Goal: Task Accomplishment & Management: Manage account settings

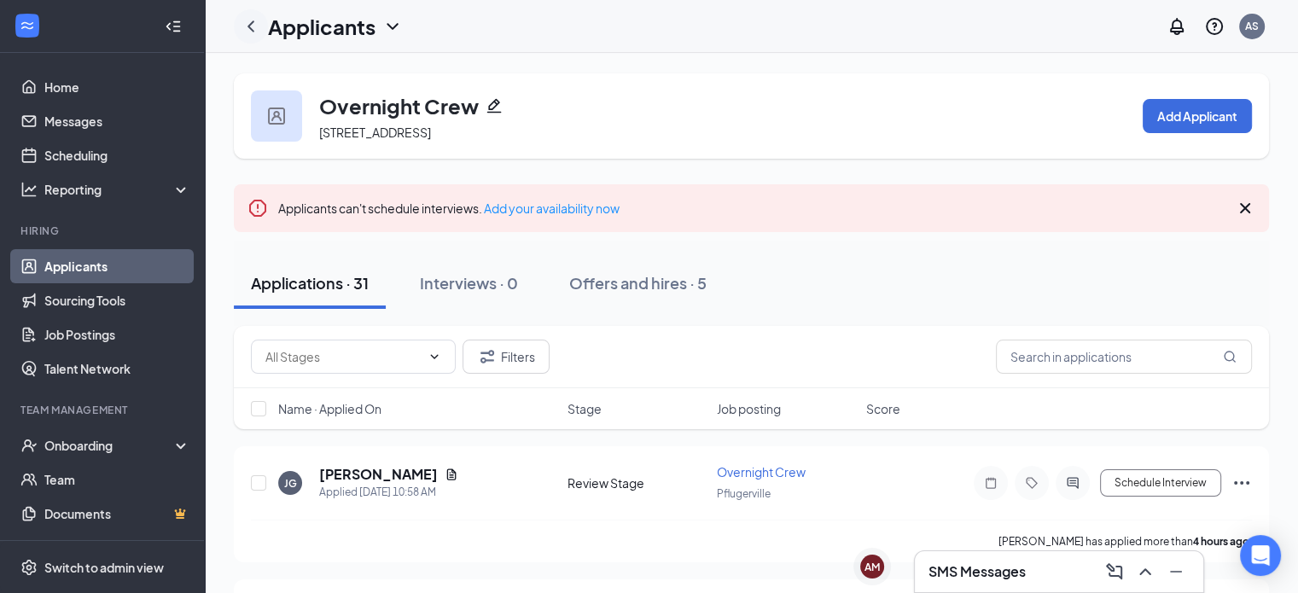
click at [254, 20] on icon "ChevronLeft" at bounding box center [251, 26] width 20 height 20
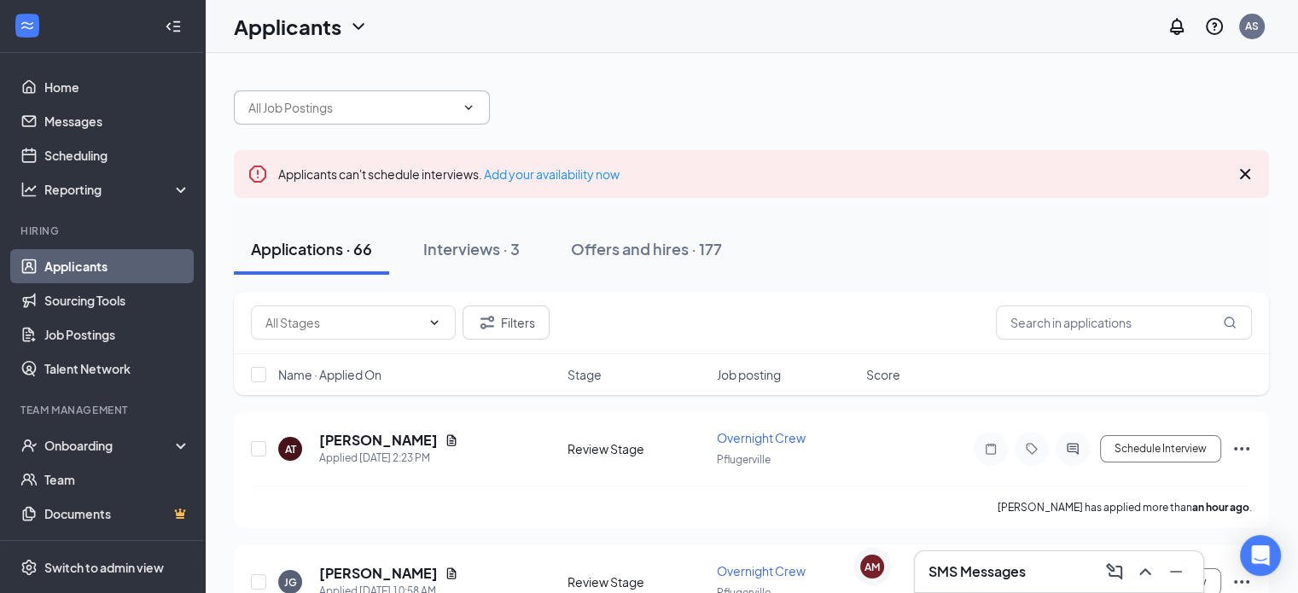
click at [376, 115] on input "text" at bounding box center [351, 107] width 207 height 19
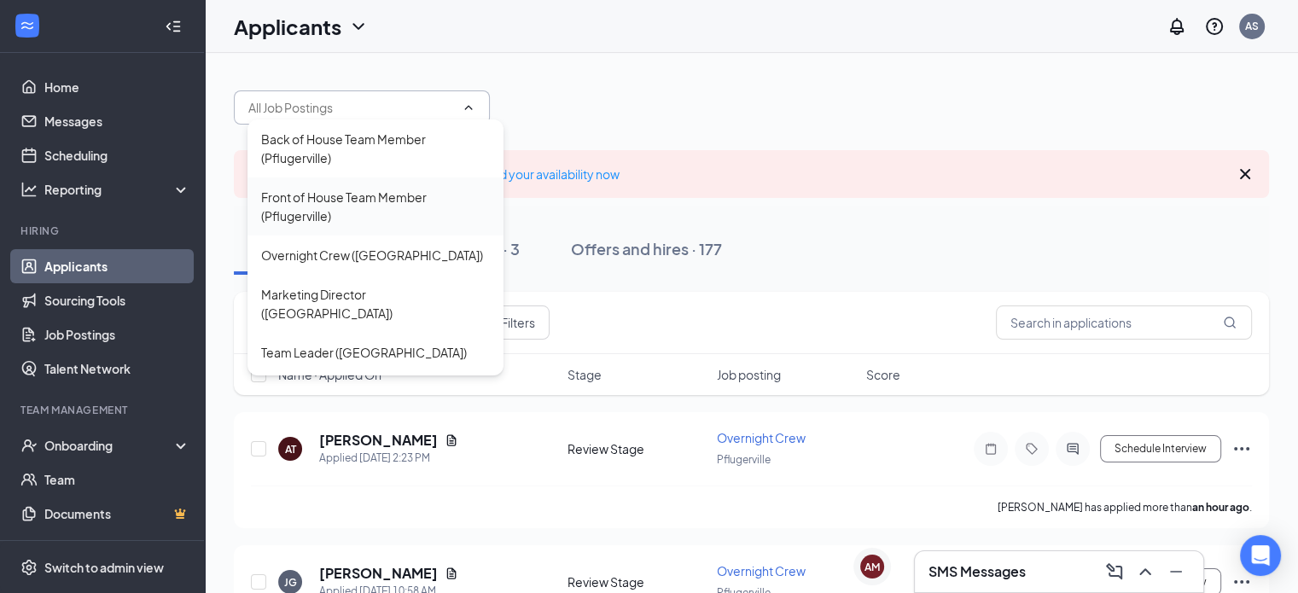
click at [365, 202] on div "Front of House Team Member (Pflugerville)" at bounding box center [375, 207] width 229 height 38
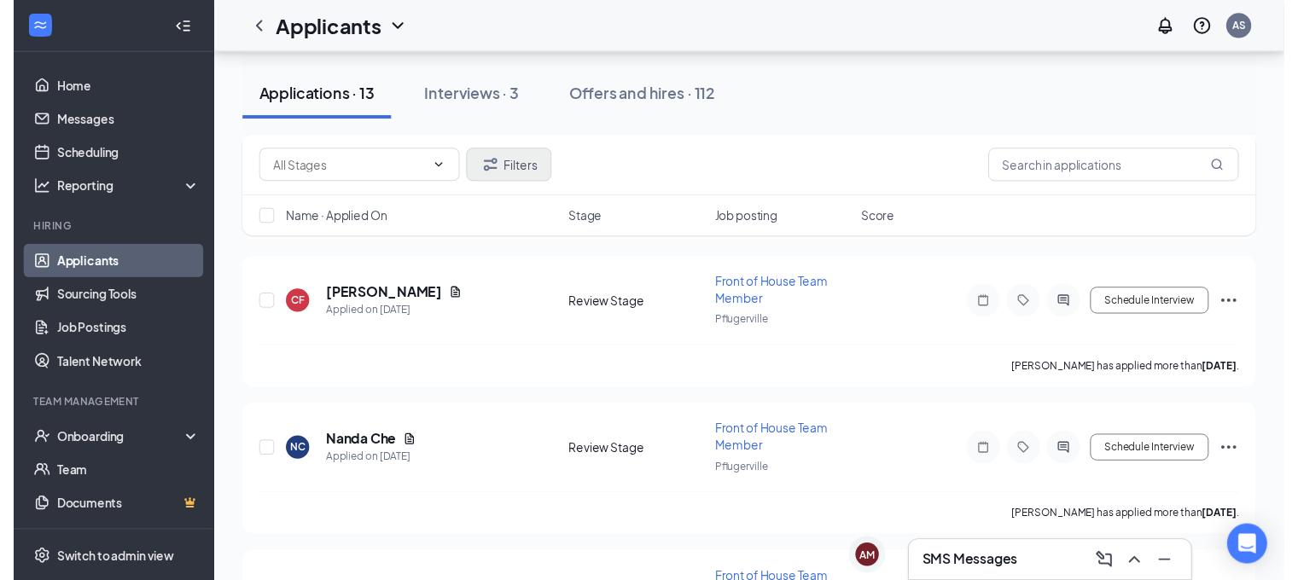
scroll to position [1799, 0]
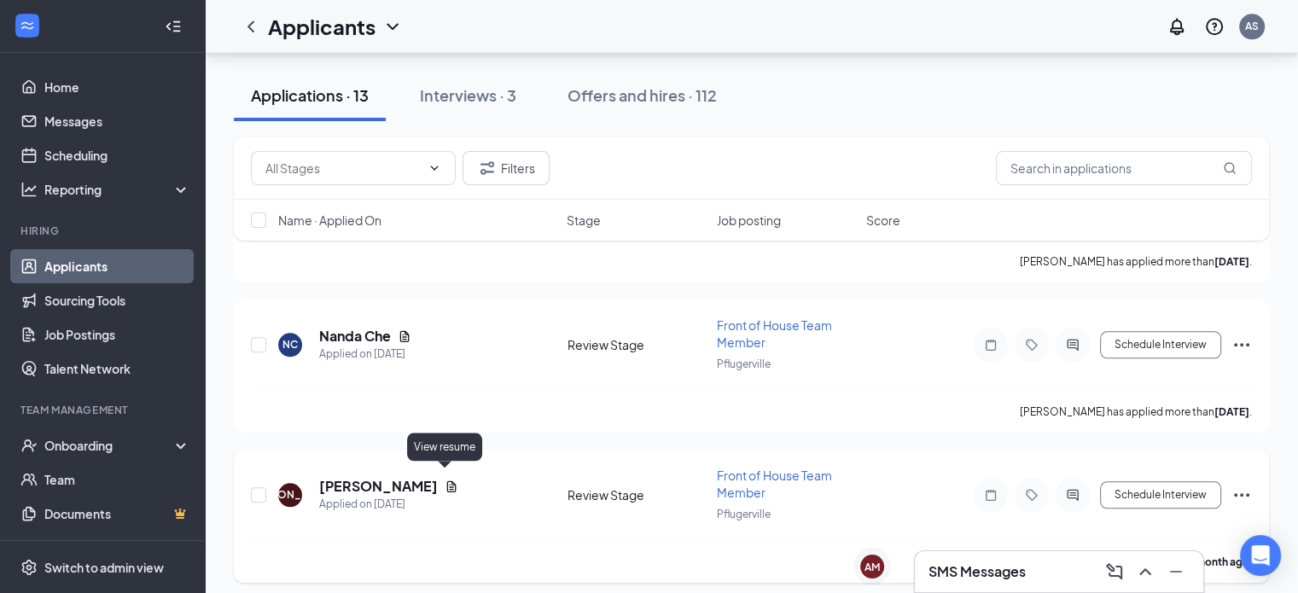
click at [447, 481] on icon "Document" at bounding box center [451, 486] width 9 height 11
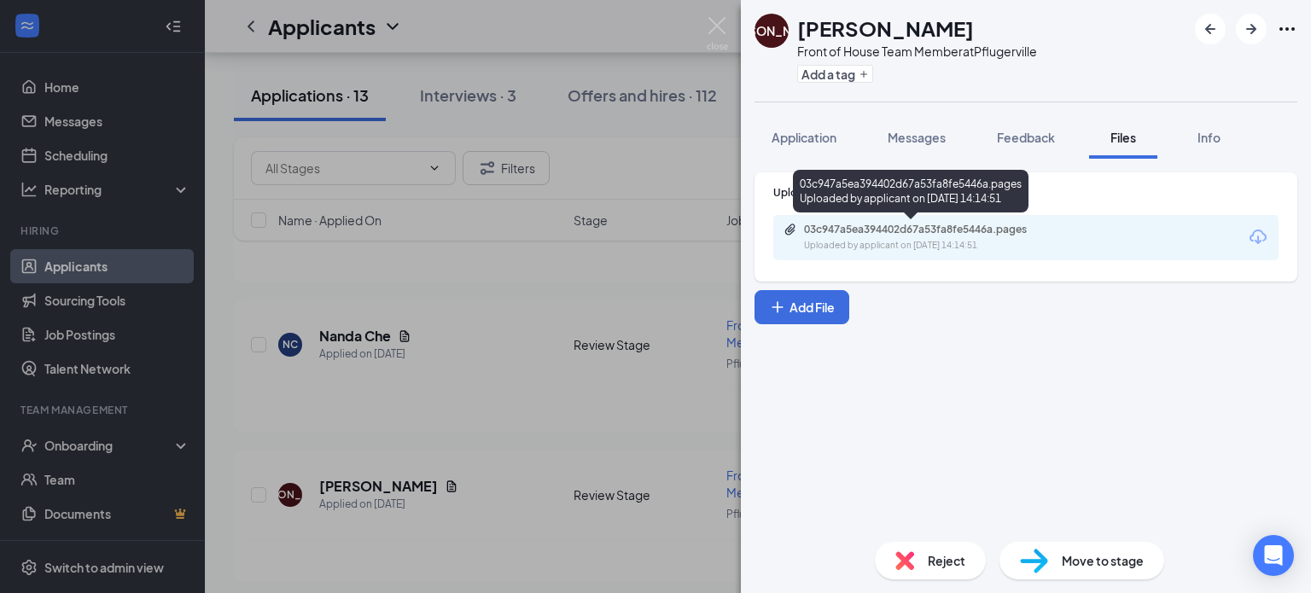
click at [970, 236] on div "03c947a5ea394402d67a53fa8fe5446a.pages Uploaded by applicant on [DATE] 14:14:51" at bounding box center [922, 238] width 277 height 30
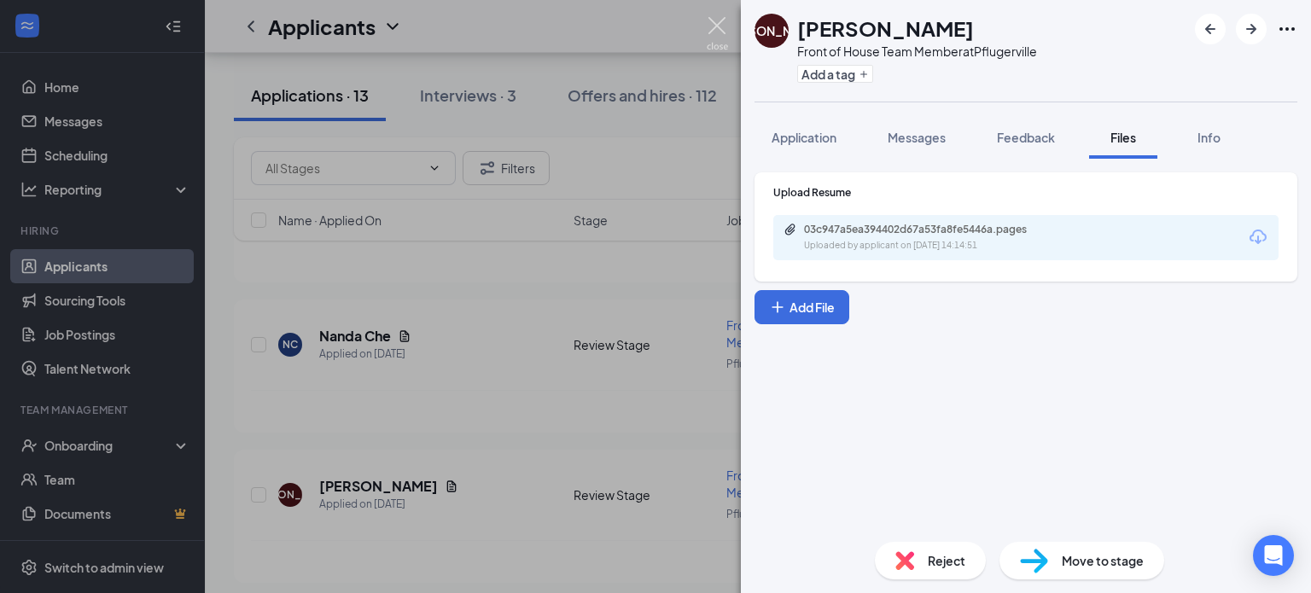
click at [715, 34] on img at bounding box center [717, 33] width 21 height 33
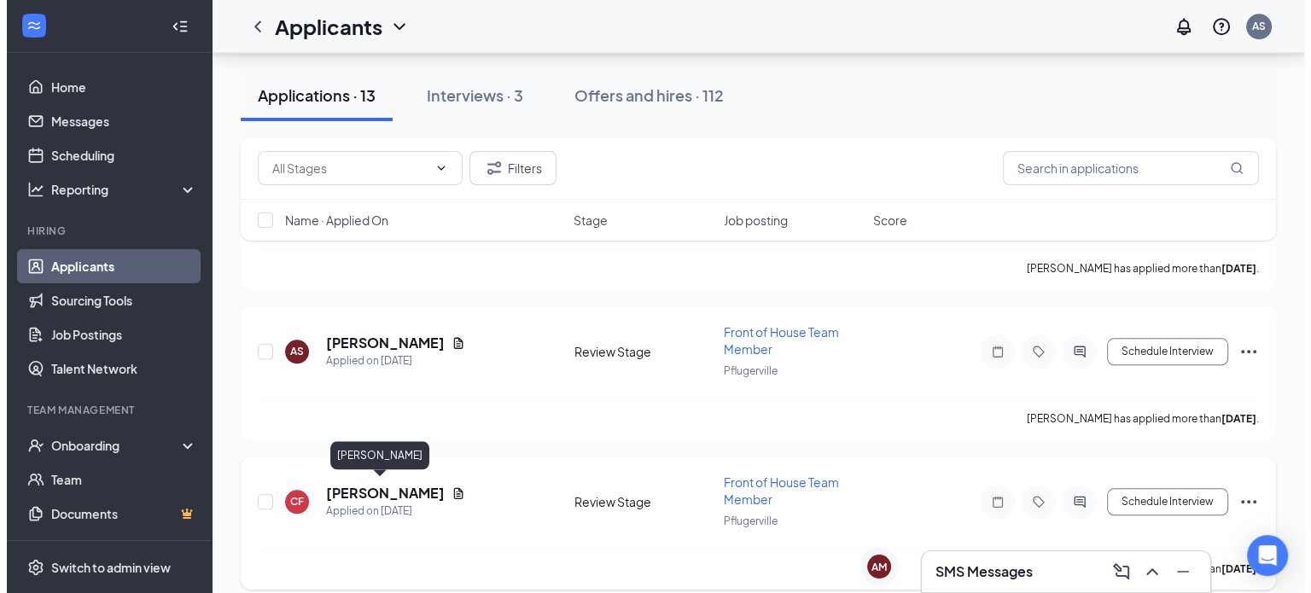
scroll to position [1799, 0]
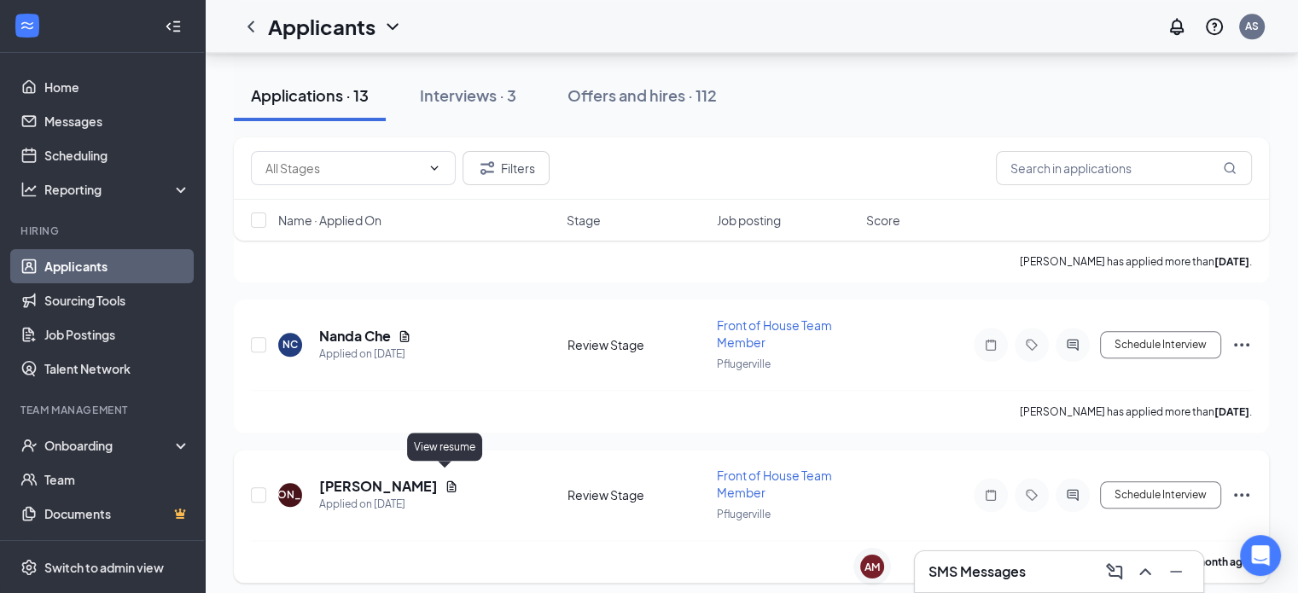
click at [449, 481] on icon "Document" at bounding box center [451, 486] width 9 height 11
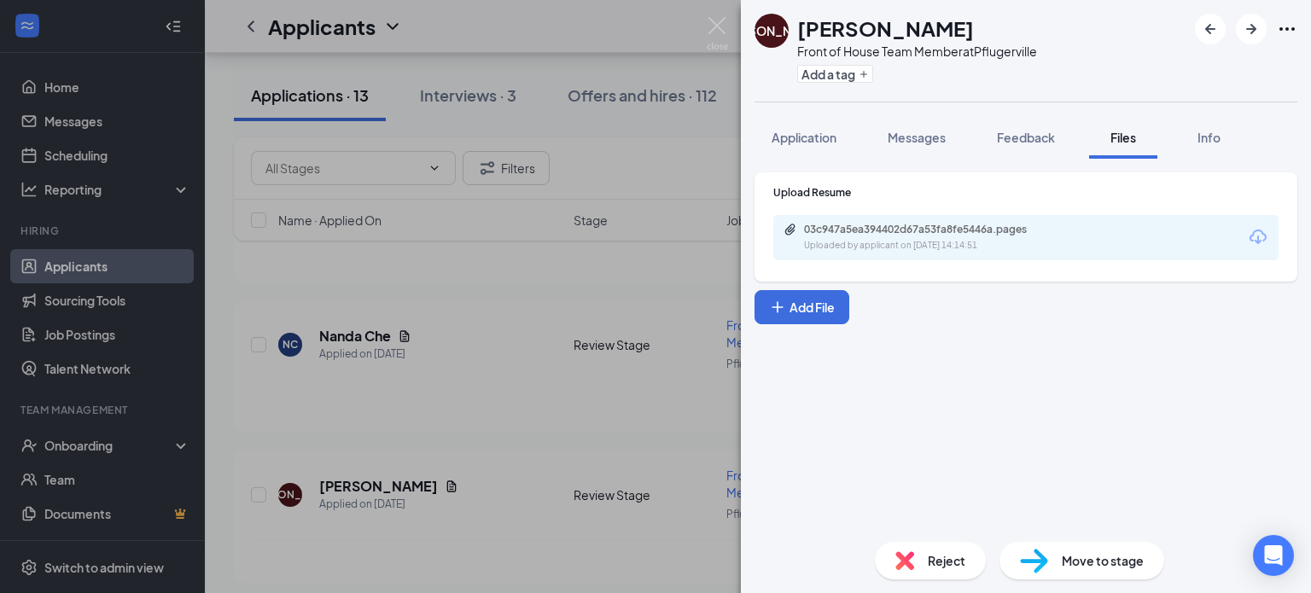
click at [1260, 242] on icon "Download" at bounding box center [1258, 237] width 17 height 15
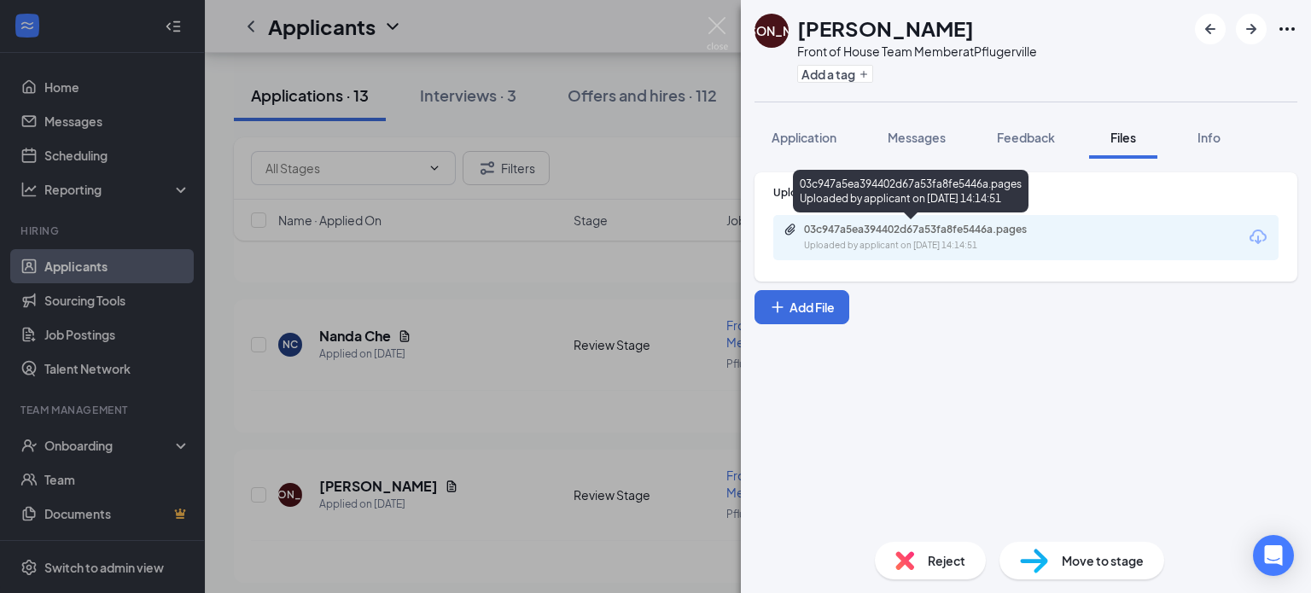
click at [831, 234] on div "03c947a5ea394402d67a53fa8fe5446a.pages" at bounding box center [923, 230] width 239 height 14
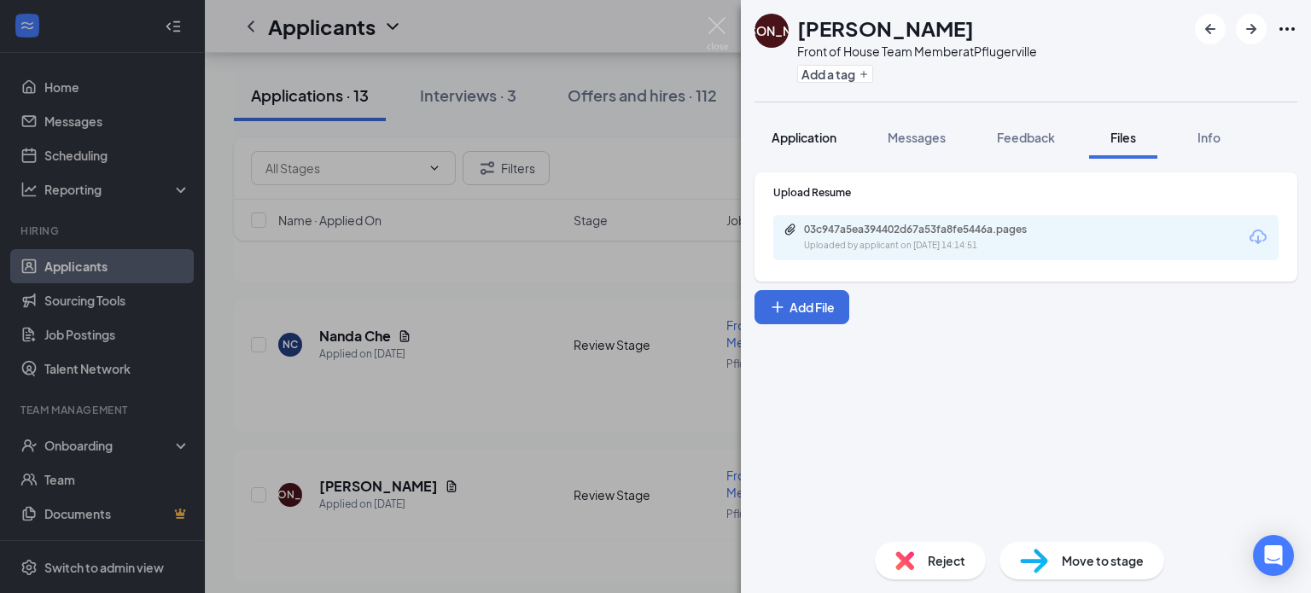
click at [768, 138] on button "Application" at bounding box center [804, 137] width 99 height 43
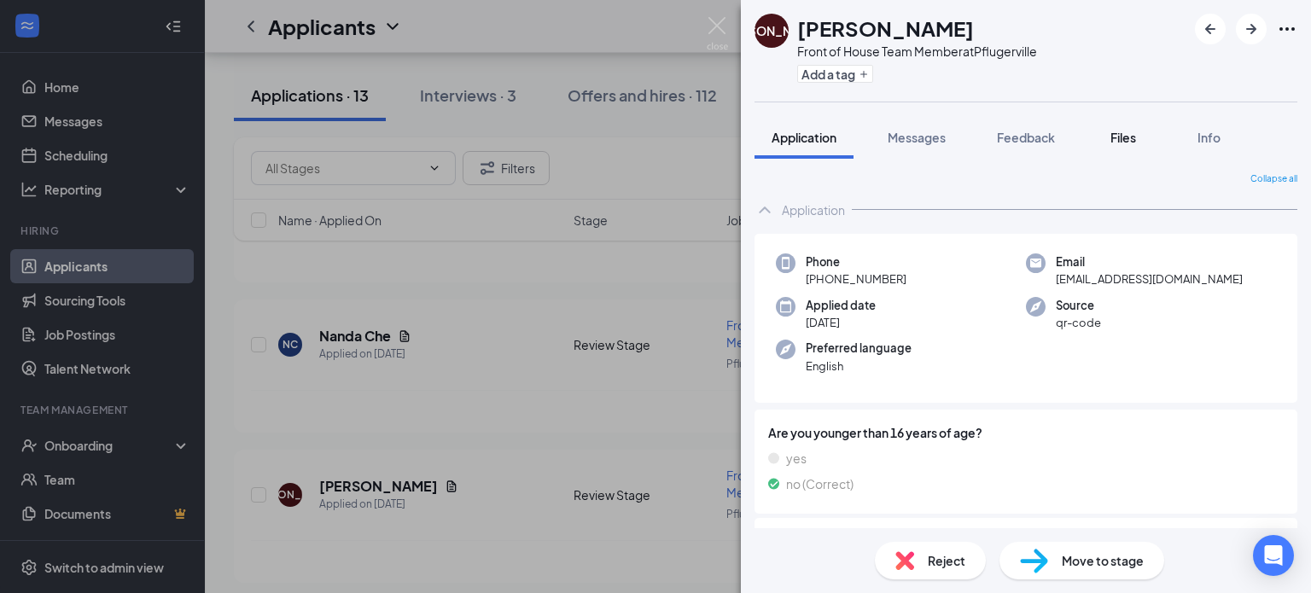
click at [1125, 135] on span "Files" at bounding box center [1124, 137] width 26 height 15
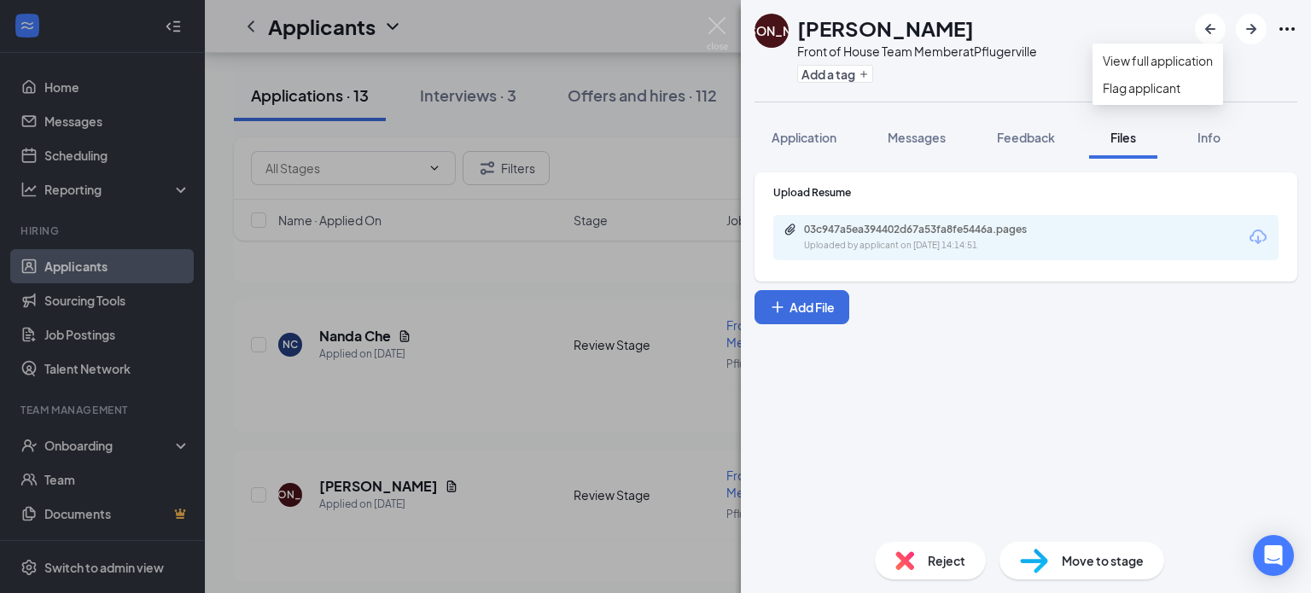
click at [1291, 33] on icon "Ellipses" at bounding box center [1287, 29] width 20 height 20
click at [1213, 66] on link "View full application" at bounding box center [1158, 60] width 110 height 19
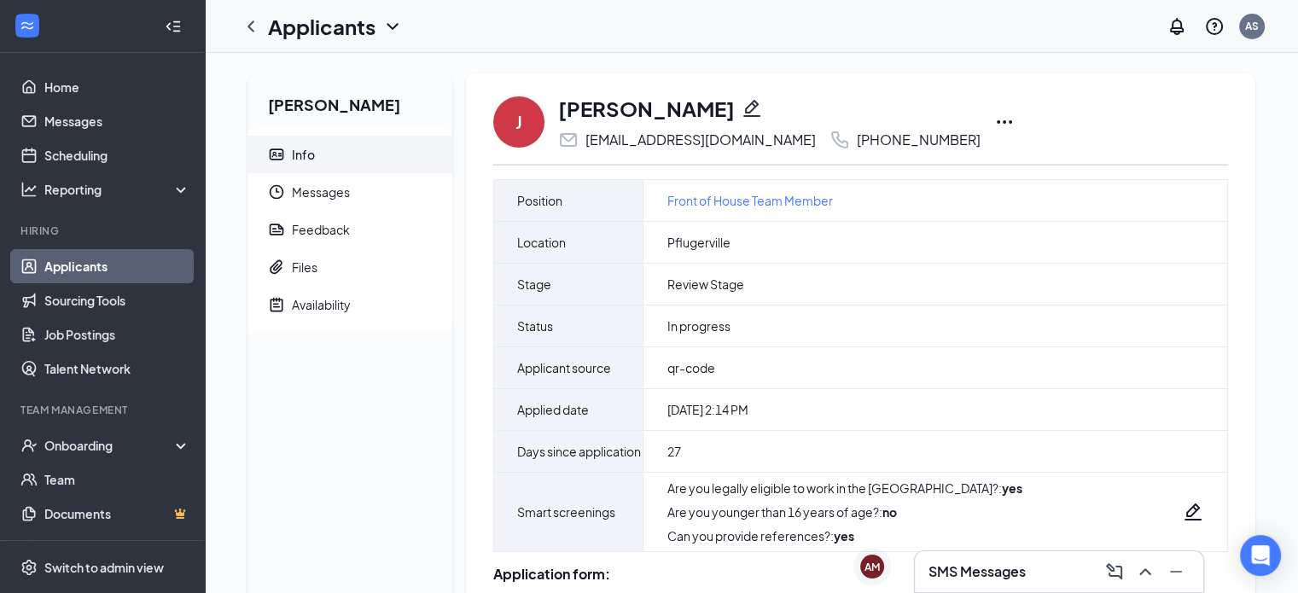
scroll to position [14, 0]
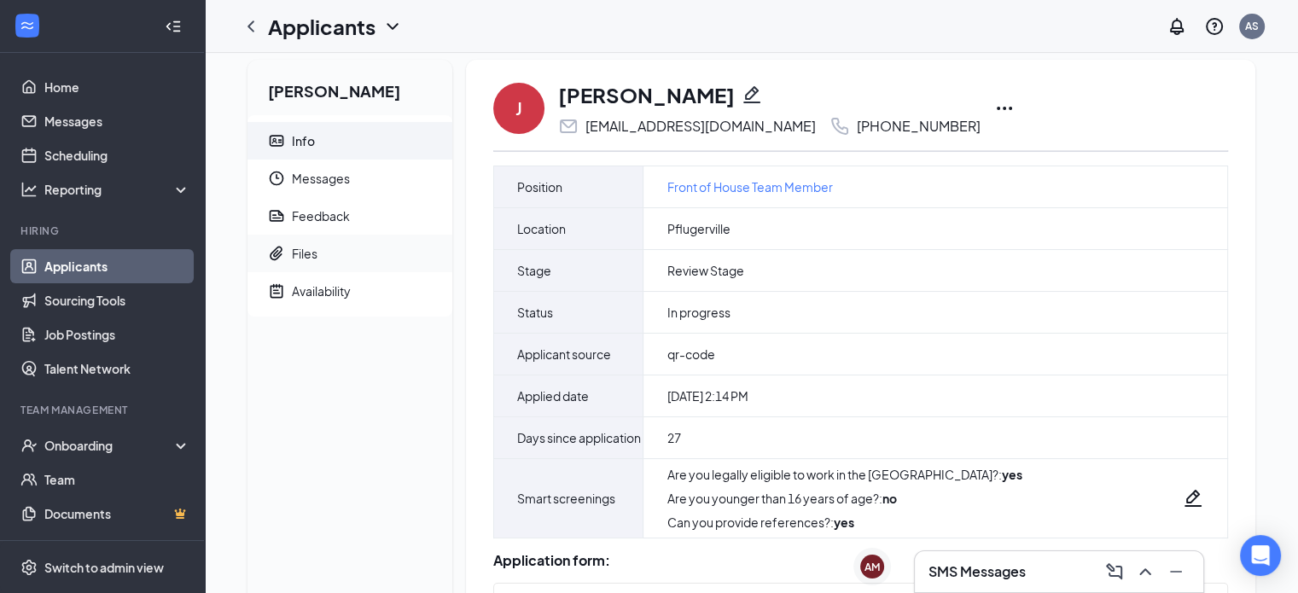
click at [337, 241] on span "Files" at bounding box center [365, 254] width 147 height 38
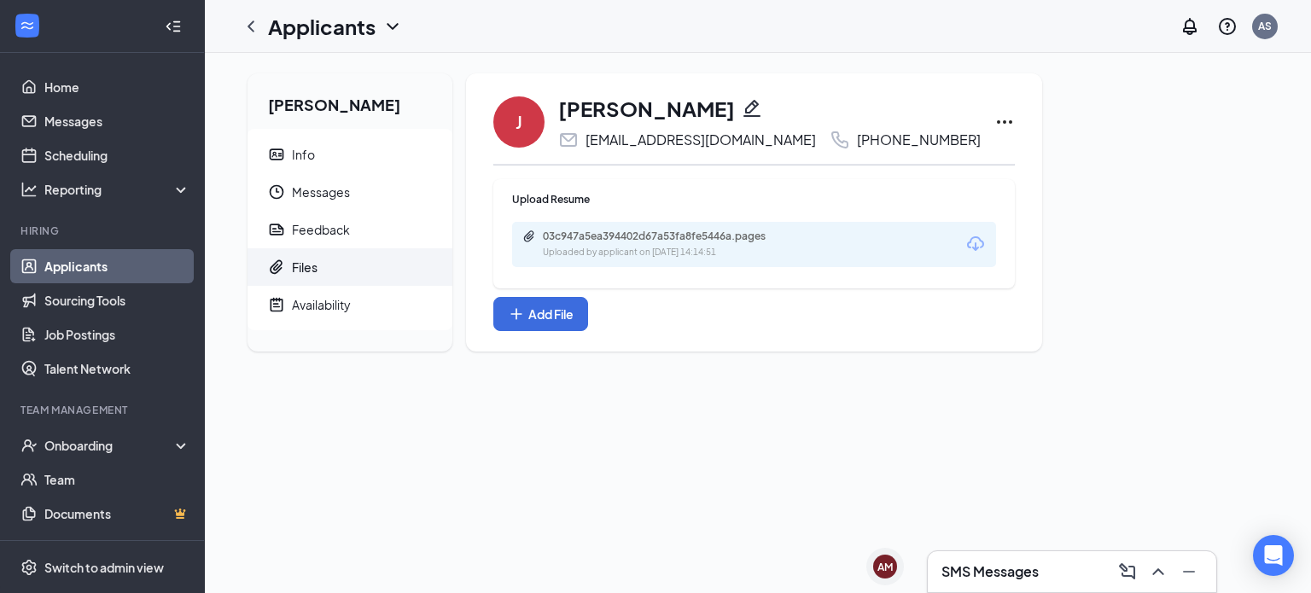
click at [719, 327] on div "Upload Resume 03c947a5ea394402d67a53fa8fe5446a.pages Uploaded by applicant on S…" at bounding box center [754, 255] width 522 height 152
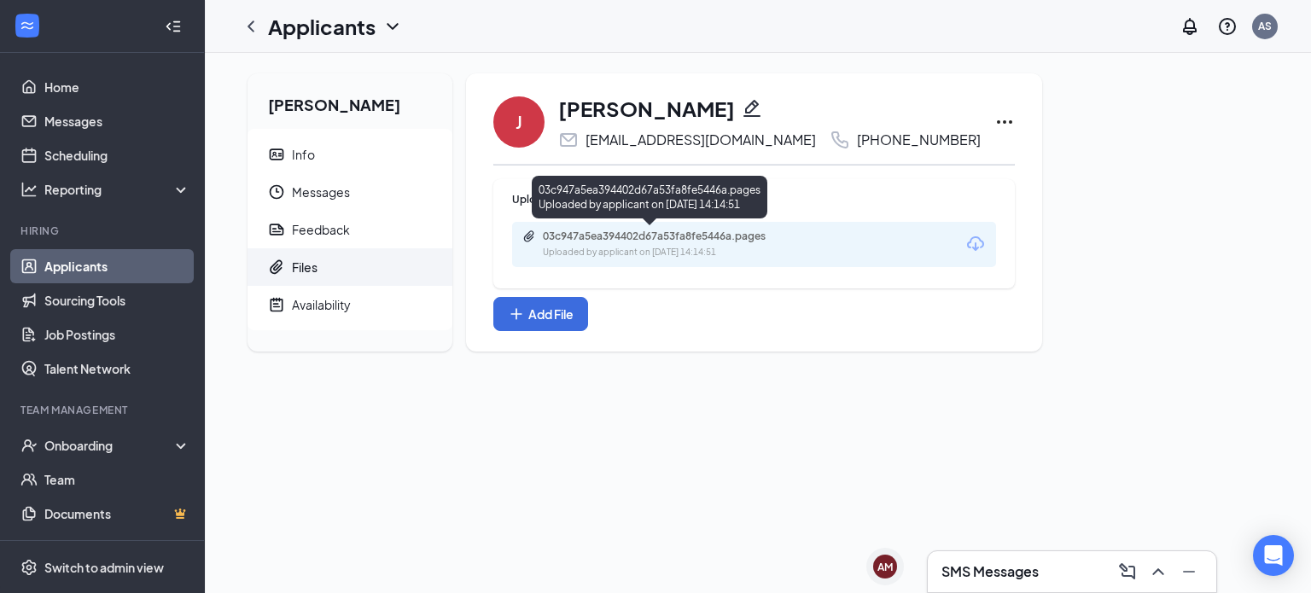
click at [682, 234] on div "03c947a5ea394402d67a53fa8fe5446a.pages" at bounding box center [662, 237] width 239 height 14
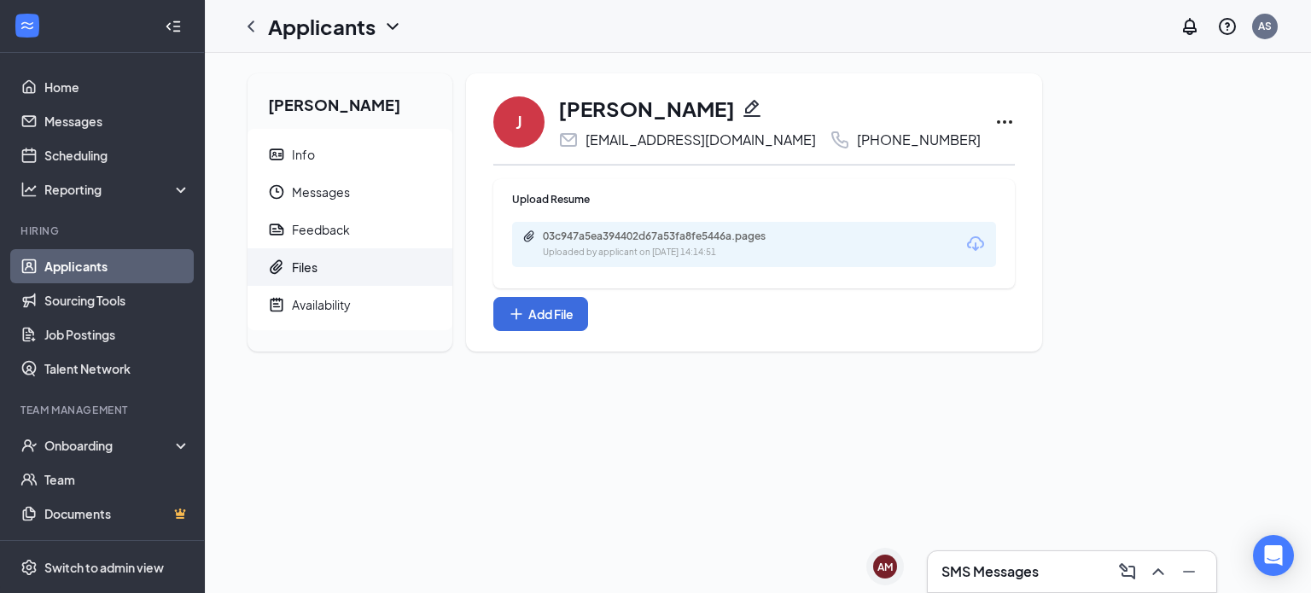
click at [1157, 225] on div "Jamani Anderson Info Messages Feedback Files Availability J Jamani Anderson jam…" at bounding box center [758, 219] width 1048 height 292
click at [93, 268] on link "Applicants" at bounding box center [117, 266] width 146 height 34
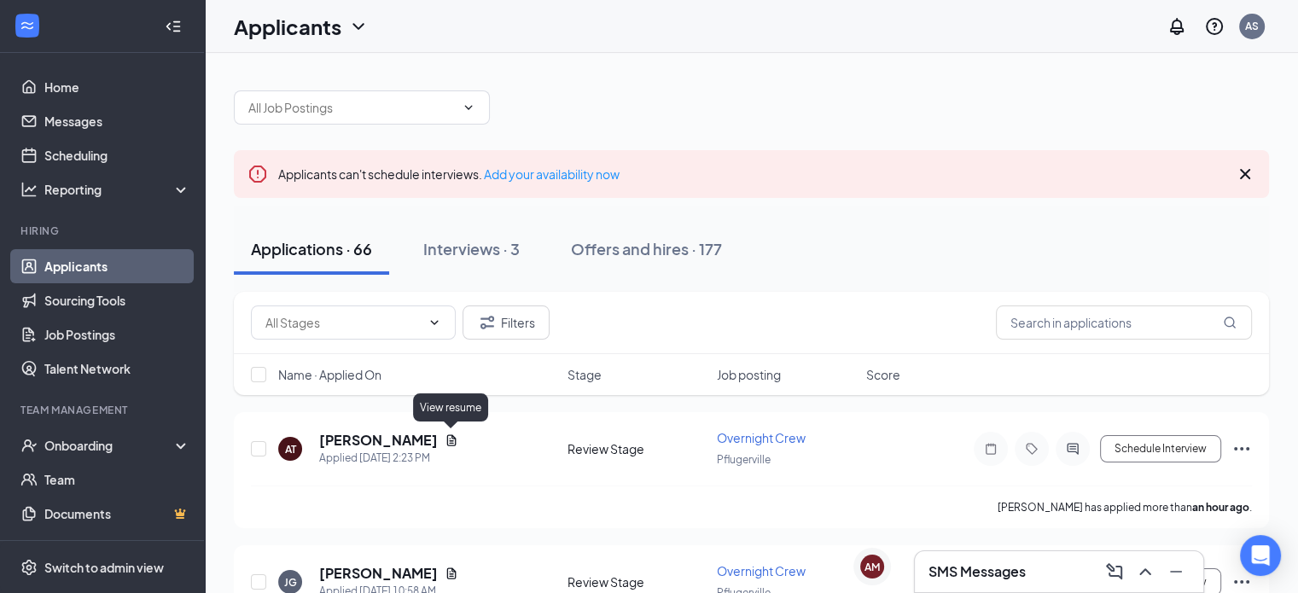
click at [451, 428] on div "View resume" at bounding box center [450, 411] width 75 height 35
click at [451, 437] on icon "Document" at bounding box center [452, 441] width 14 height 14
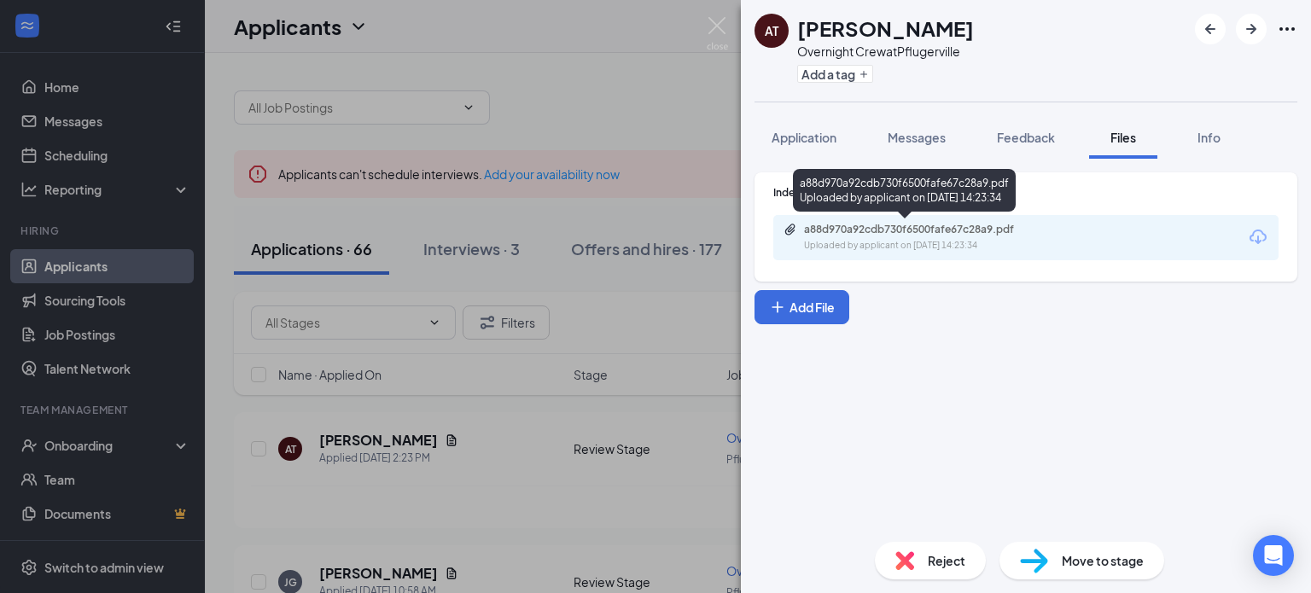
click at [1017, 239] on div "Uploaded by applicant on Oct 15, 2025 at 14:23:34" at bounding box center [932, 246] width 256 height 14
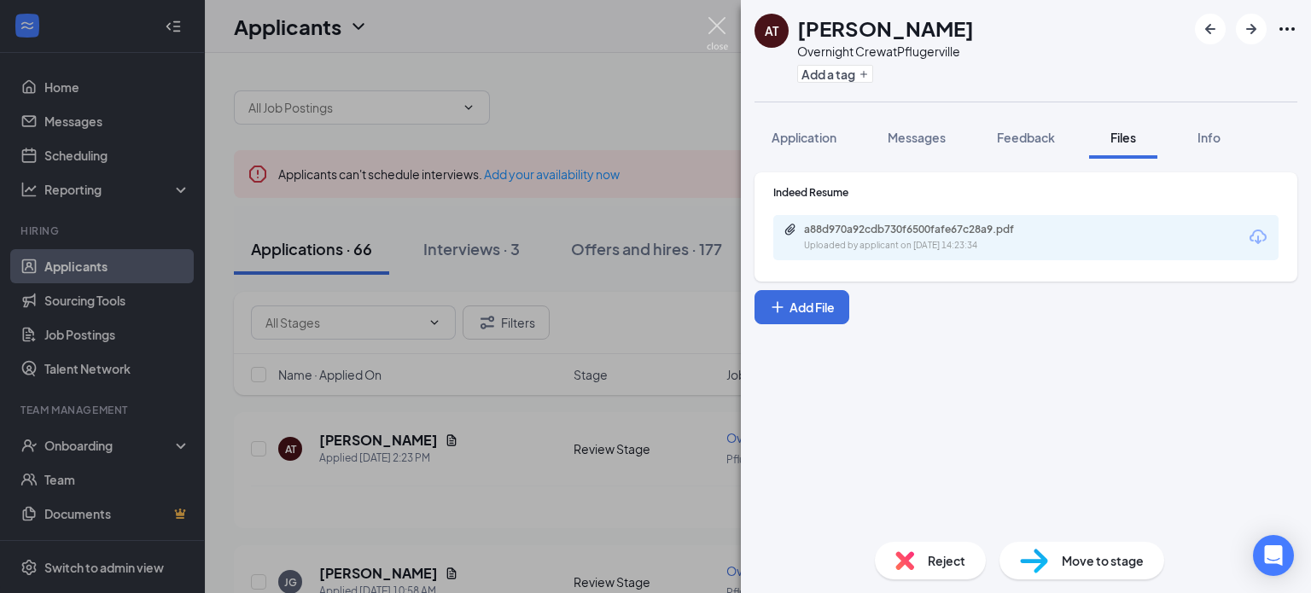
click at [724, 32] on img at bounding box center [717, 33] width 21 height 33
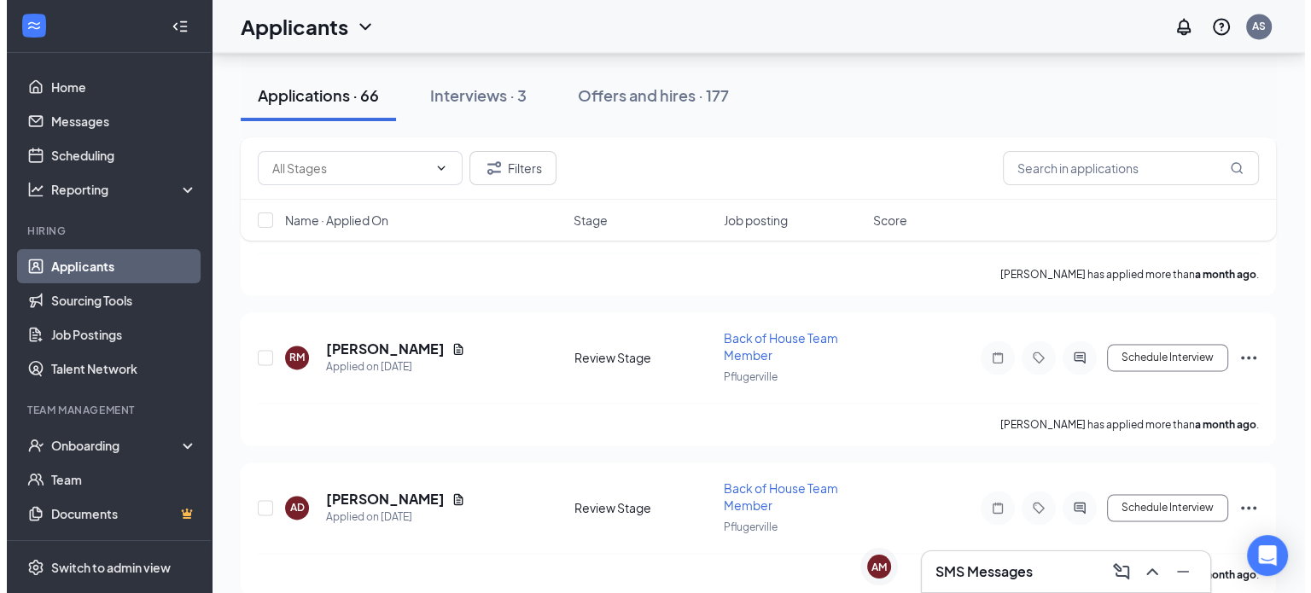
scroll to position [9084, 0]
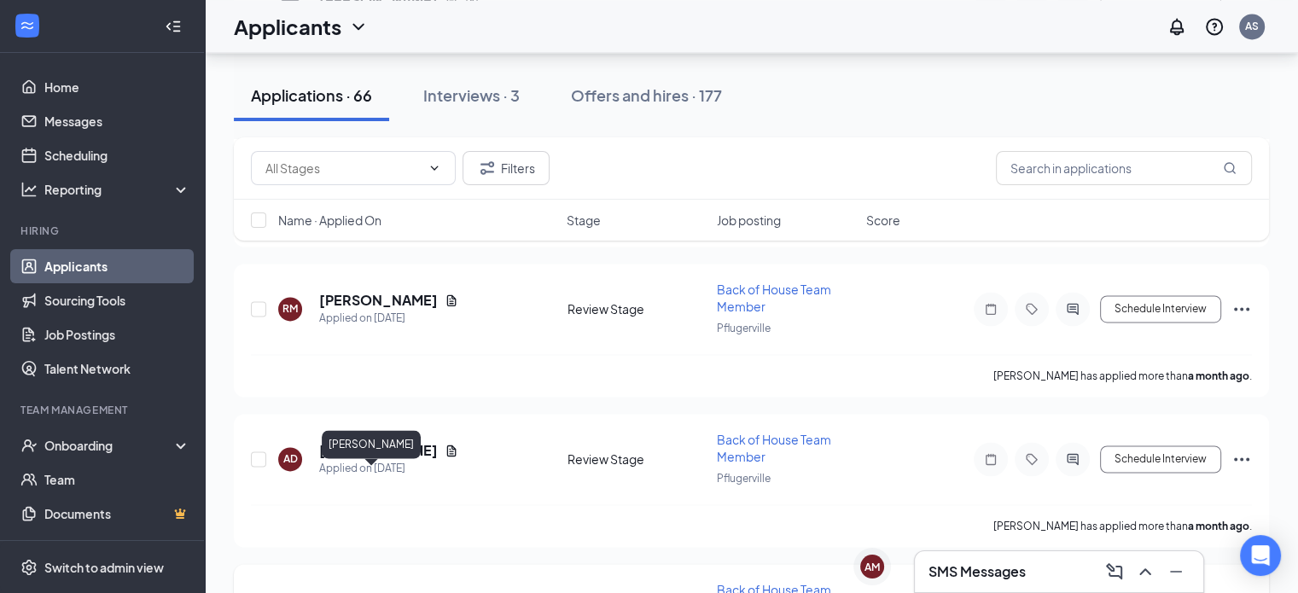
click at [369, 592] on h5 "Omar Nino" at bounding box center [378, 601] width 119 height 19
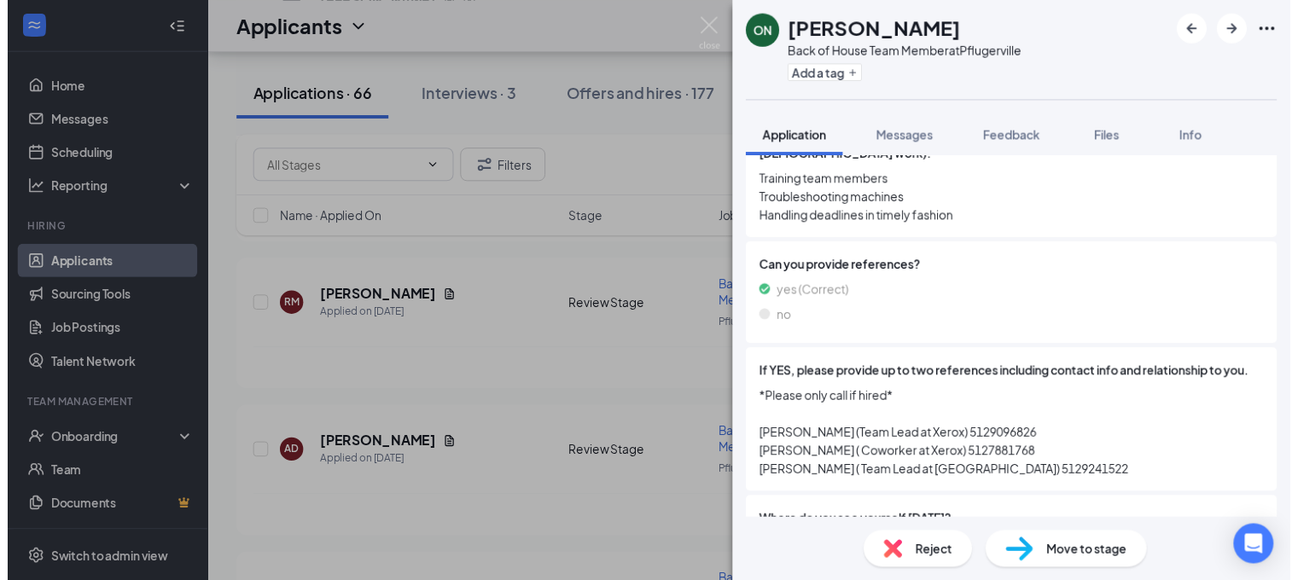
scroll to position [905, 0]
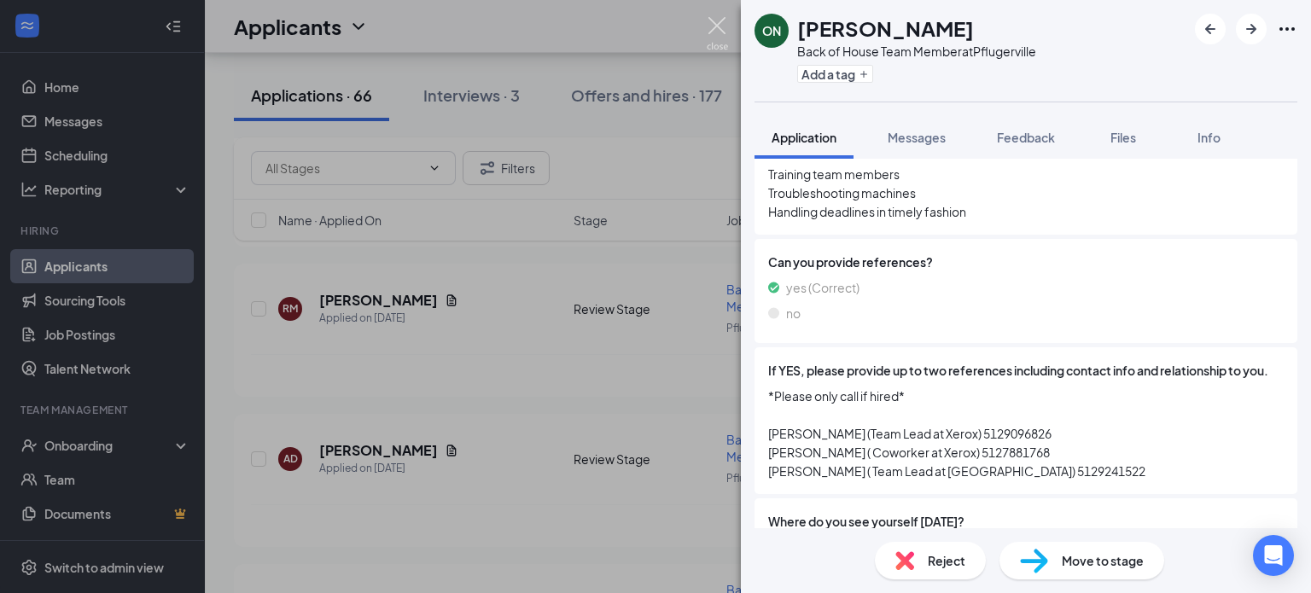
click at [717, 35] on img at bounding box center [717, 33] width 21 height 33
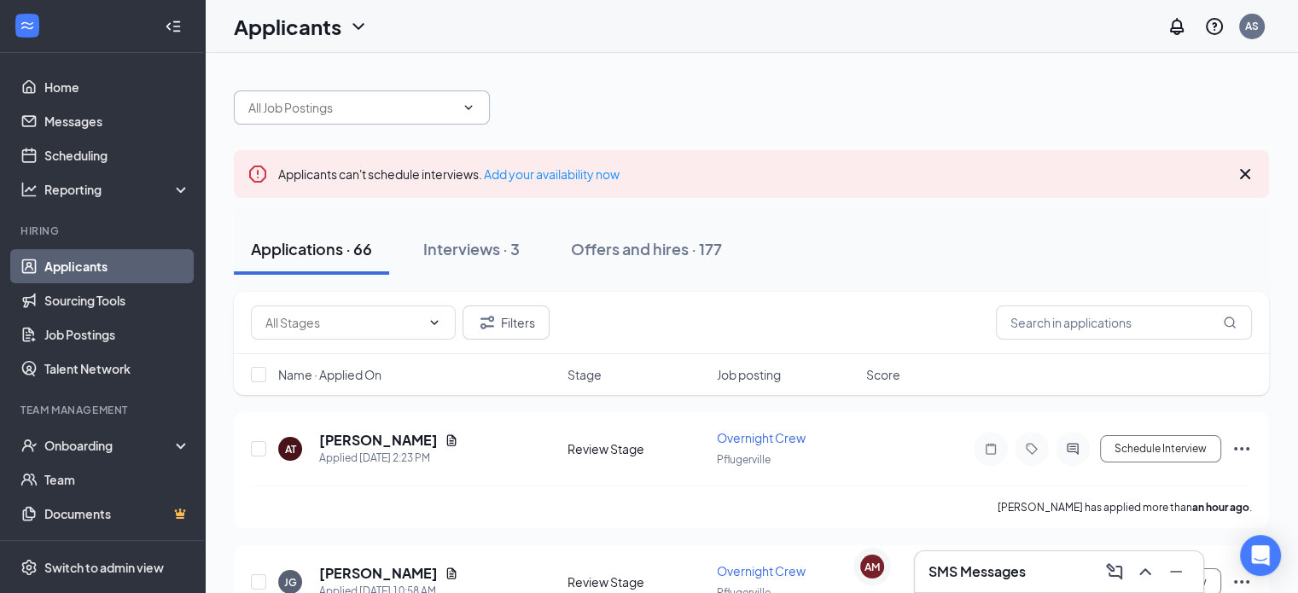
click at [368, 105] on input "text" at bounding box center [351, 107] width 207 height 19
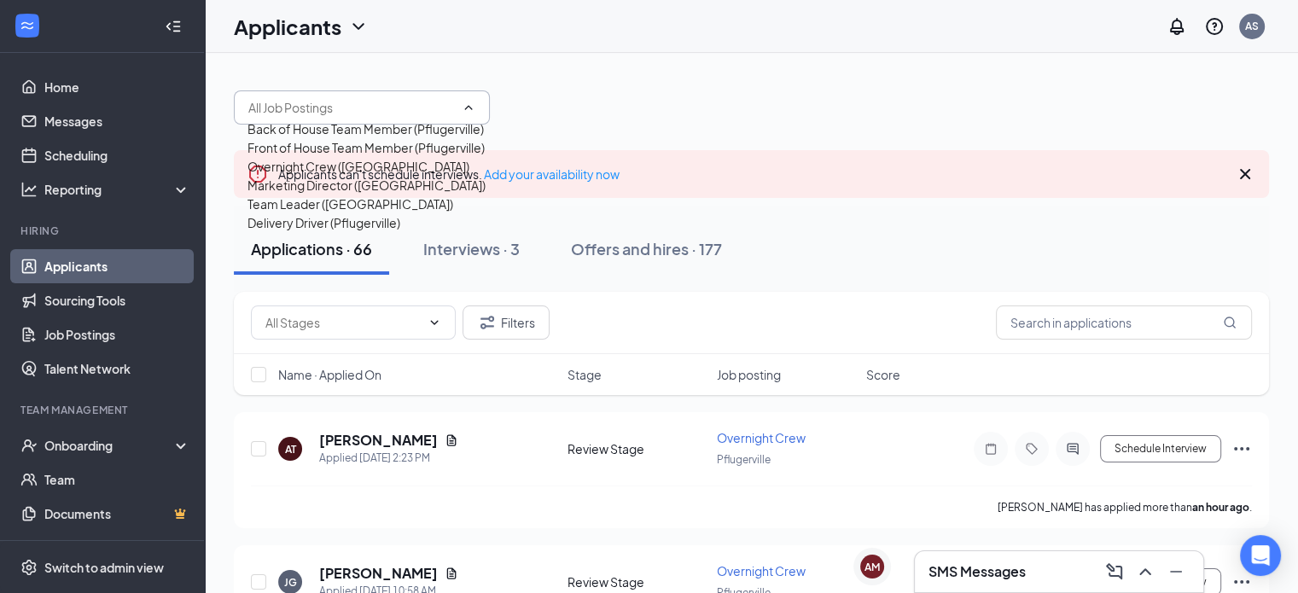
click at [353, 157] on div "Front of House Team Member (Pflugerville)" at bounding box center [367, 147] width 238 height 19
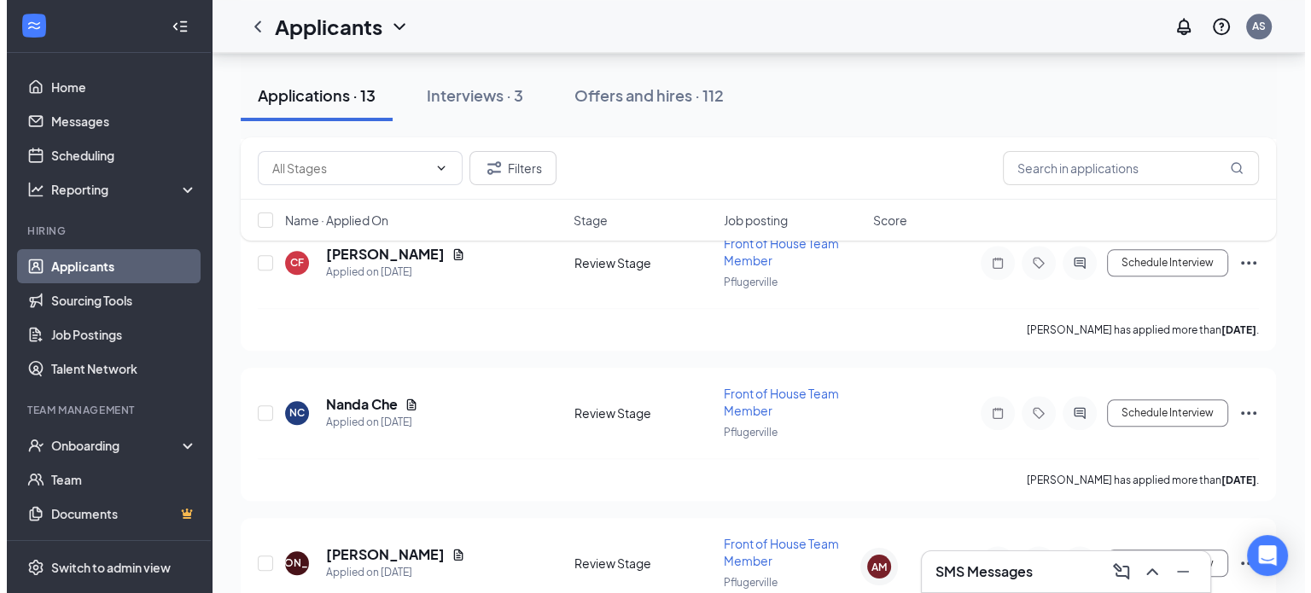
scroll to position [1799, 0]
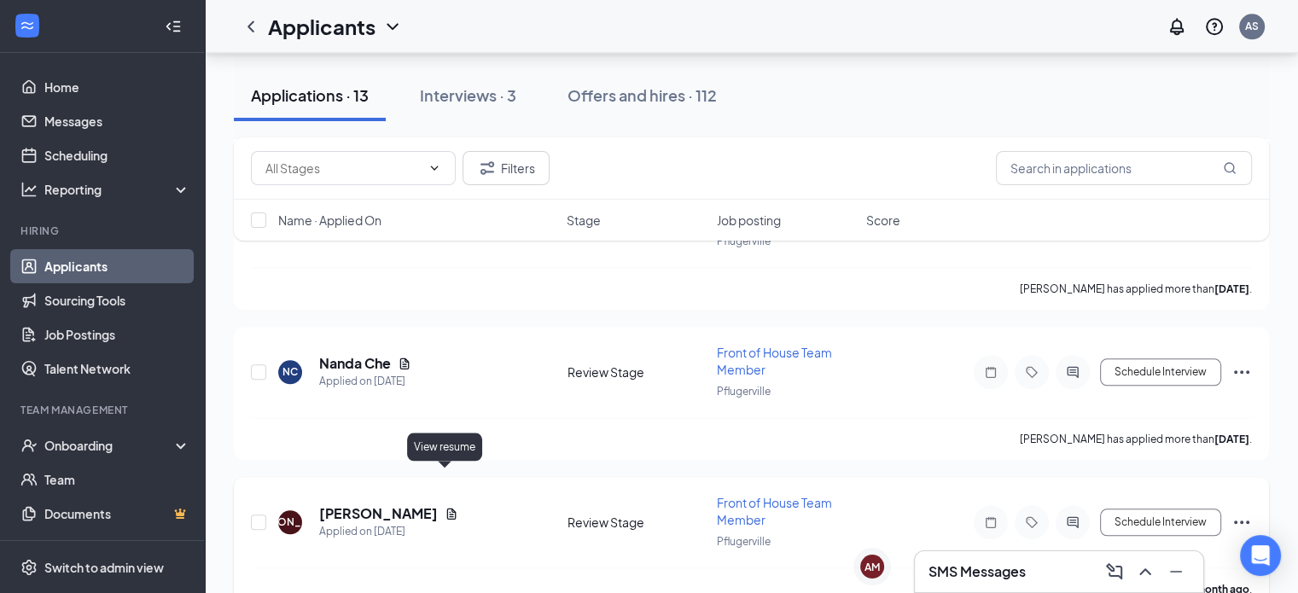
click at [445, 507] on icon "Document" at bounding box center [452, 514] width 14 height 14
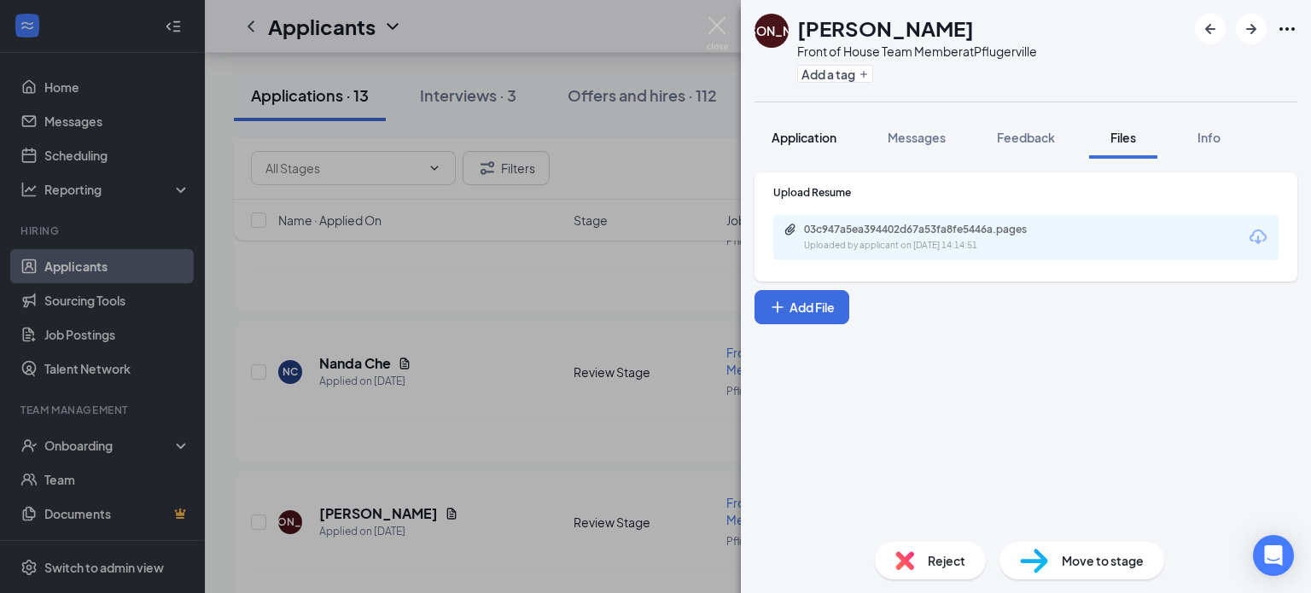
click at [834, 149] on button "Application" at bounding box center [804, 137] width 99 height 43
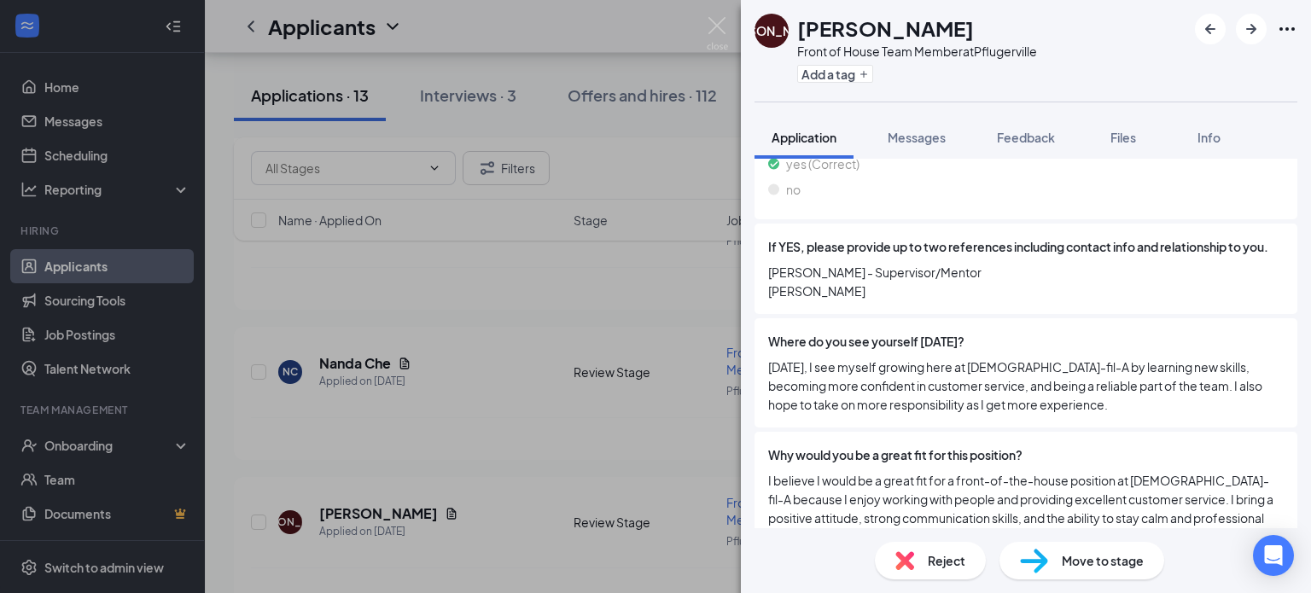
scroll to position [1338, 0]
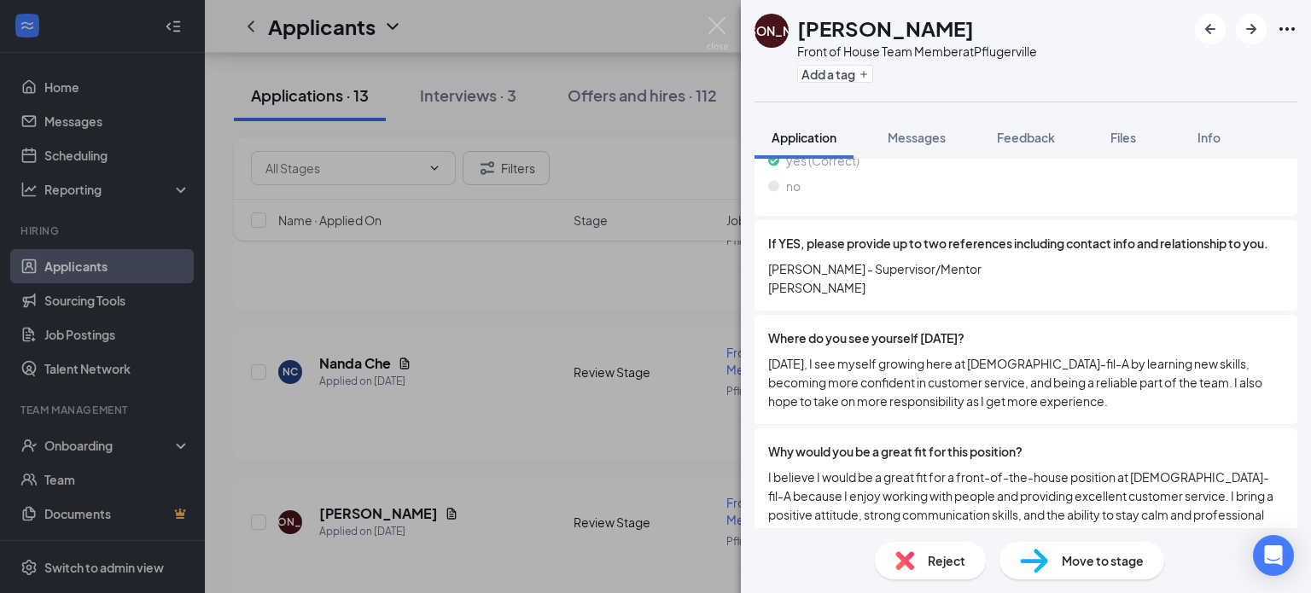
click at [936, 297] on span "Jermaine Anderson - Supervisor/Mentor Leona Floyd - Mentor" at bounding box center [1026, 278] width 516 height 38
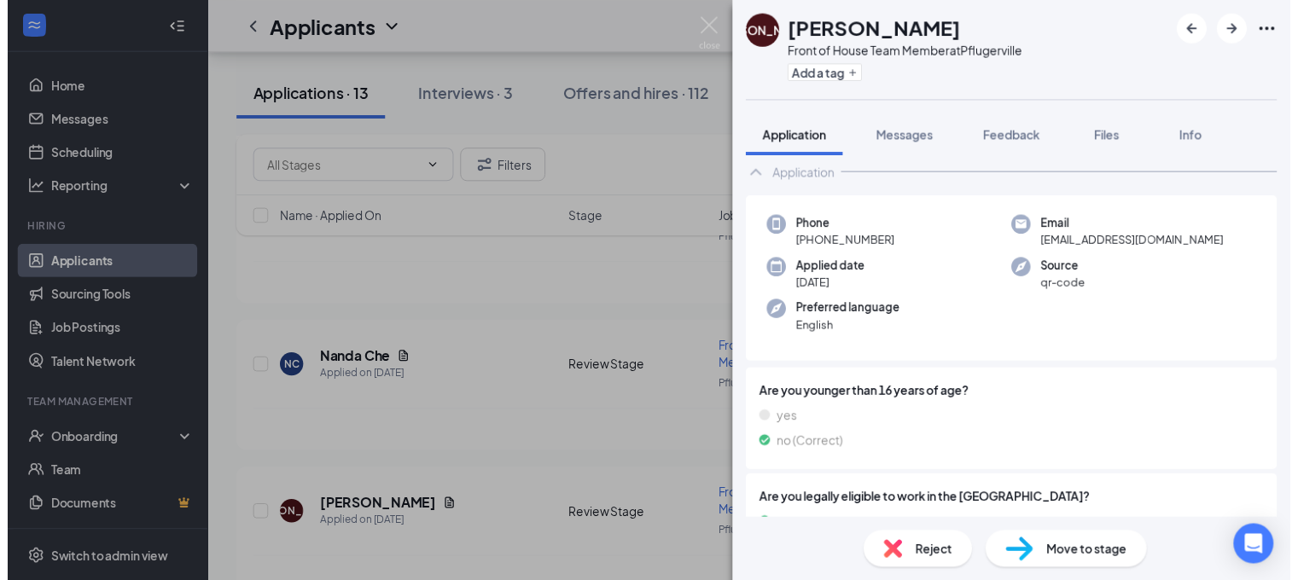
scroll to position [34, 0]
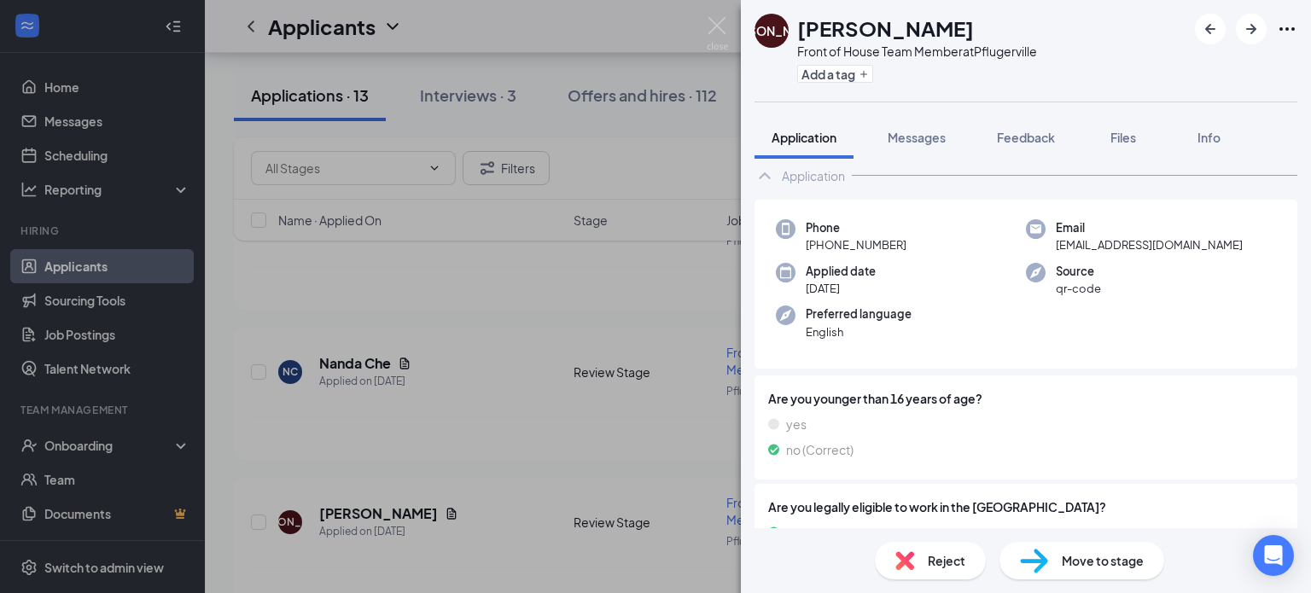
click at [1031, 566] on img at bounding box center [1034, 561] width 28 height 25
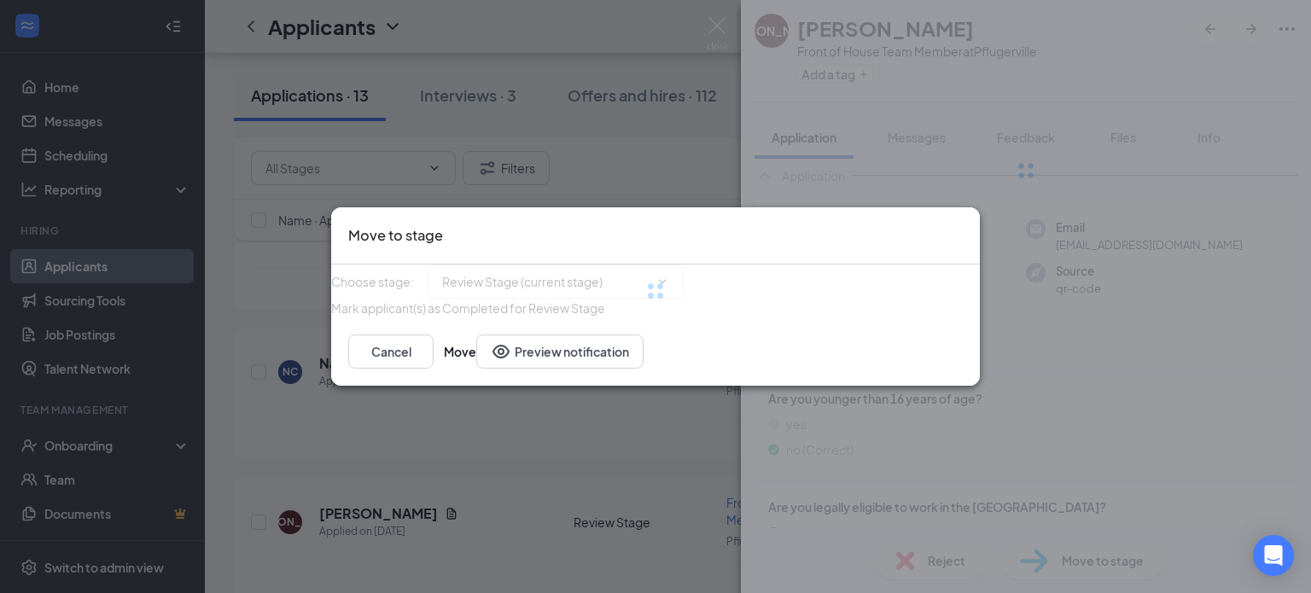
type input "Phone Interview (next stage)"
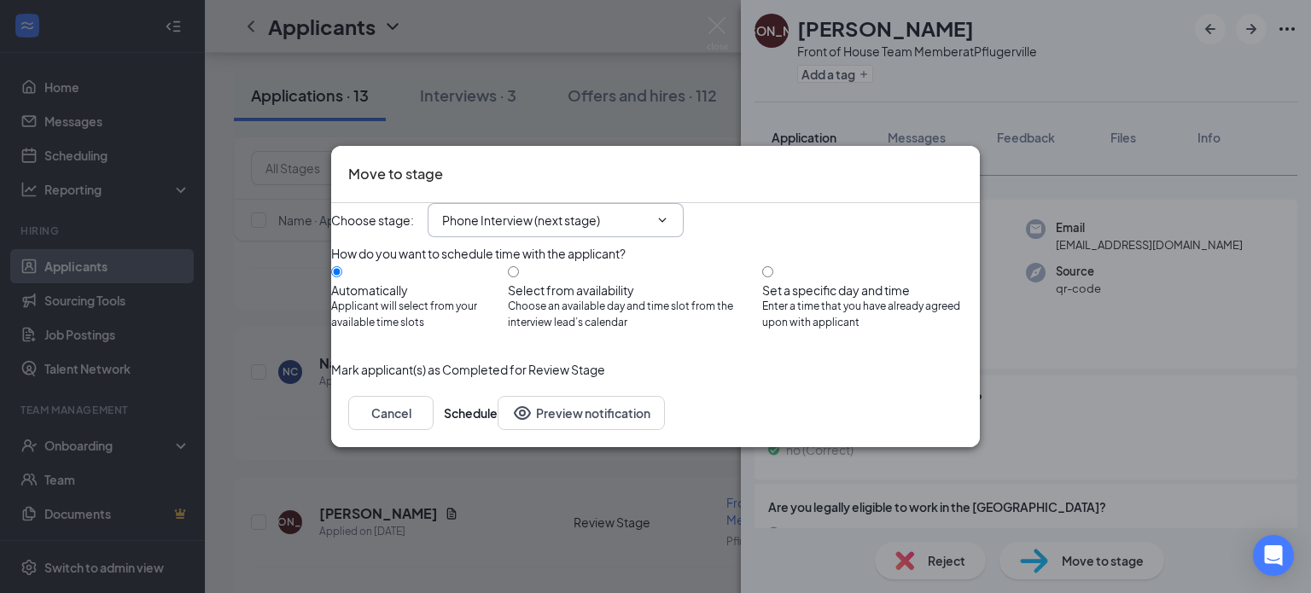
click at [669, 203] on span "Phone Interview (next stage)" at bounding box center [556, 220] width 256 height 34
click at [669, 213] on icon "ChevronDown" at bounding box center [663, 220] width 14 height 14
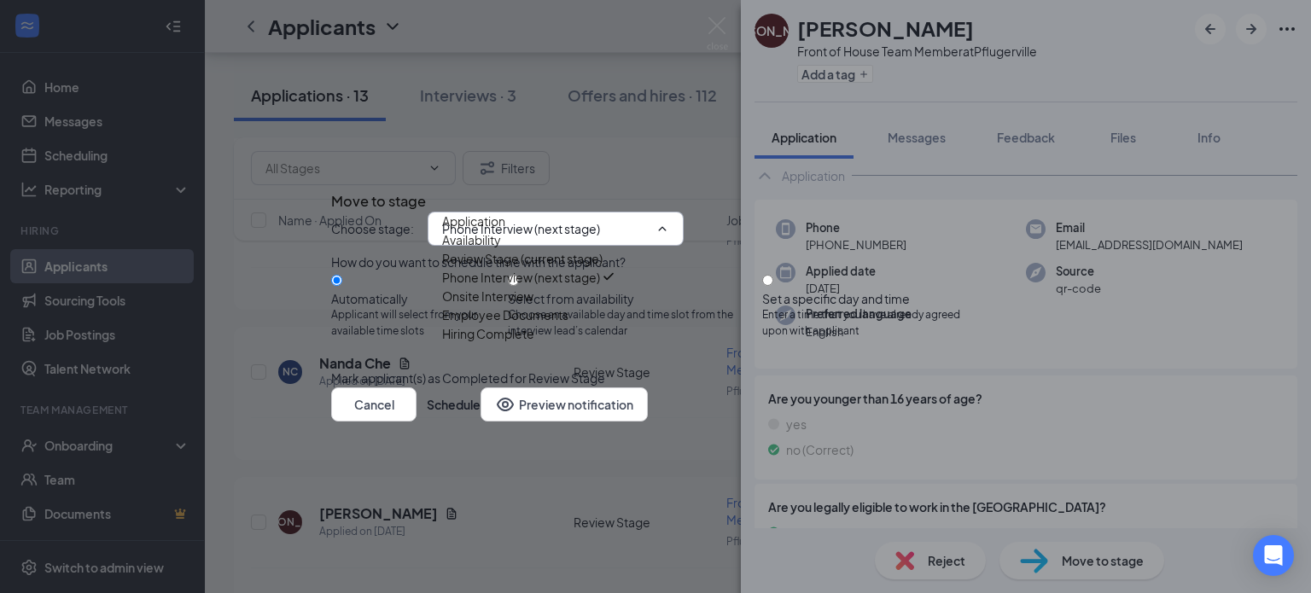
click at [331, 186] on icon "Cross" at bounding box center [331, 186] width 0 height 0
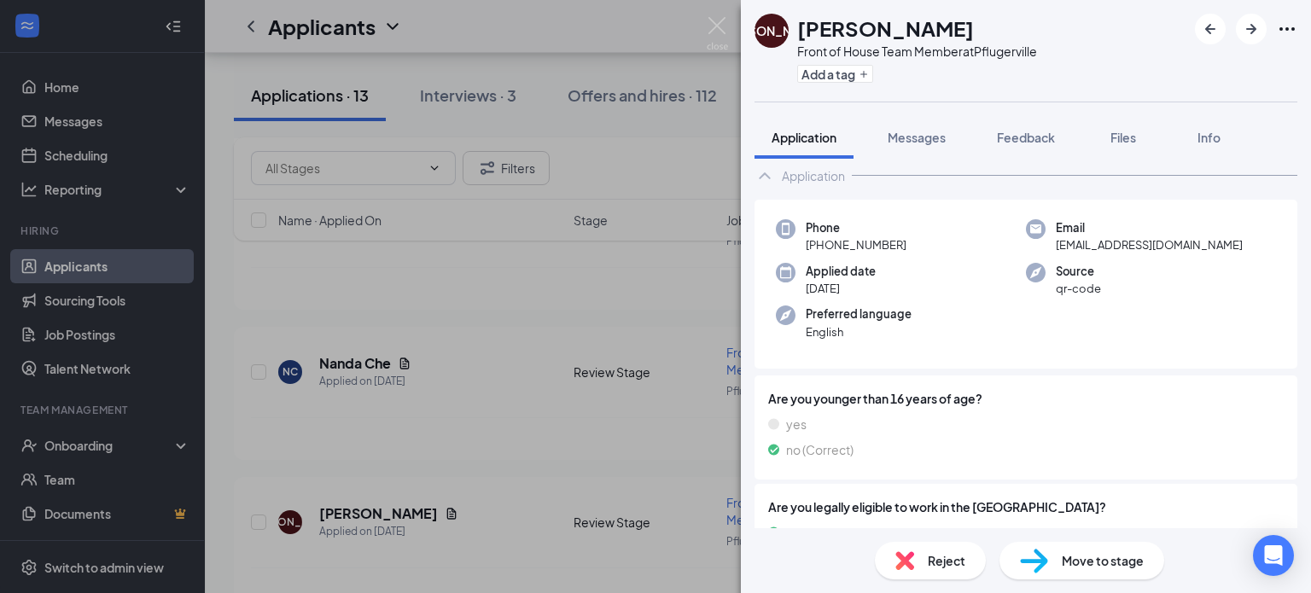
click at [536, 376] on div "JA Jamani Anderson Front of House Team Member at Pflugerville Add a tag Applica…" at bounding box center [655, 296] width 1311 height 593
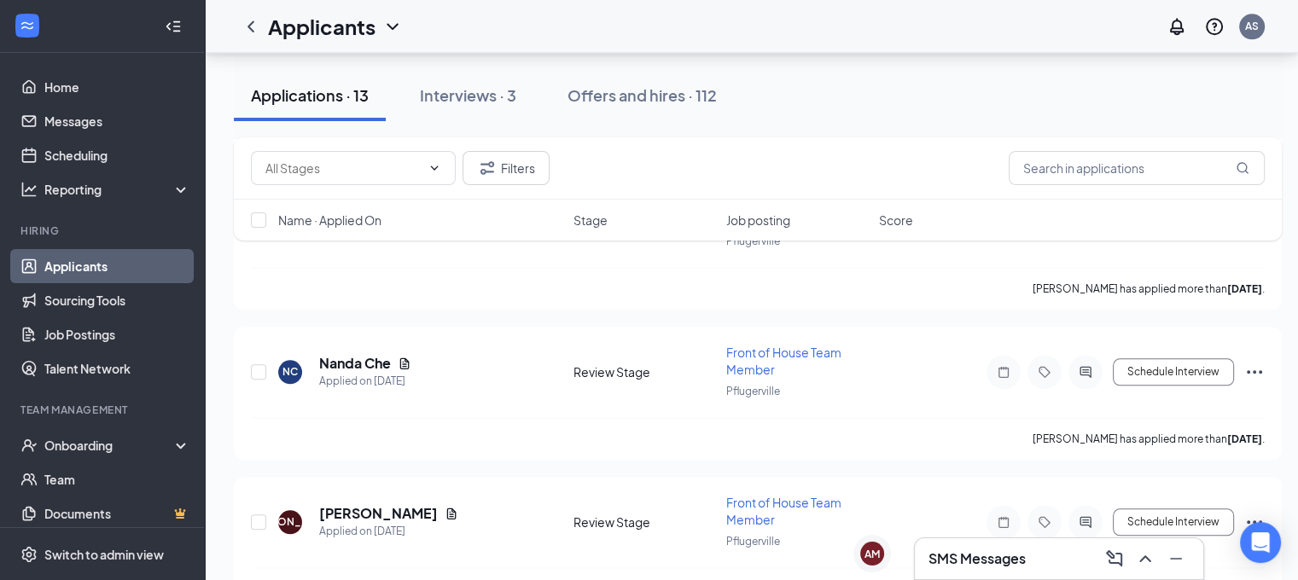
scroll to position [1813, 0]
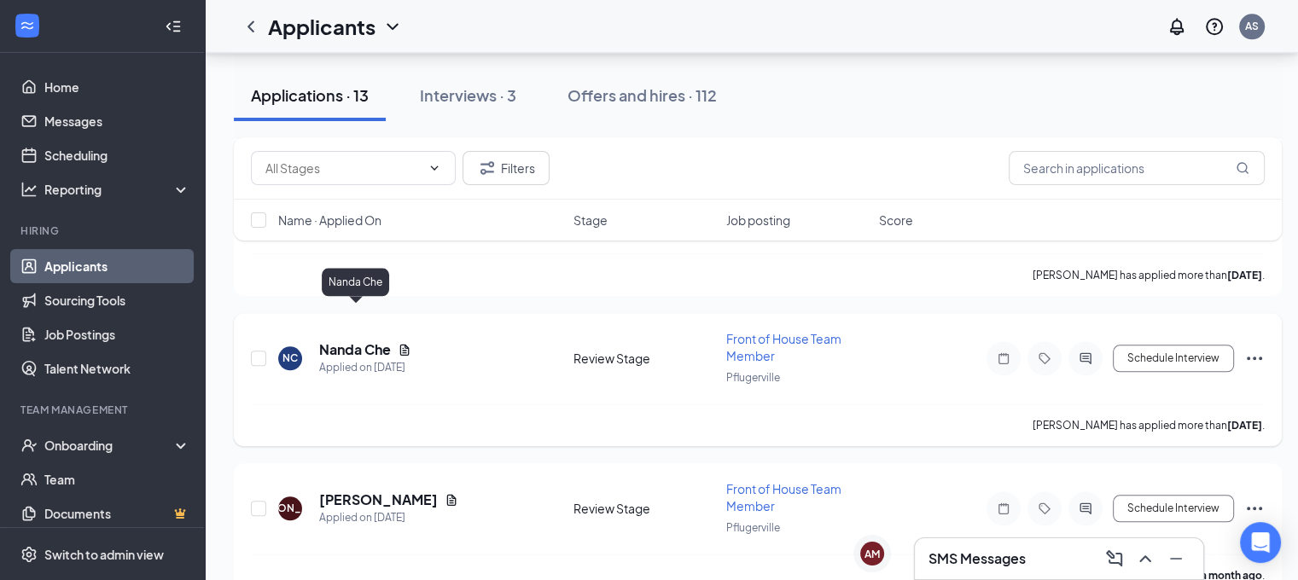
click at [359, 341] on h5 "Nanda Che" at bounding box center [355, 350] width 72 height 19
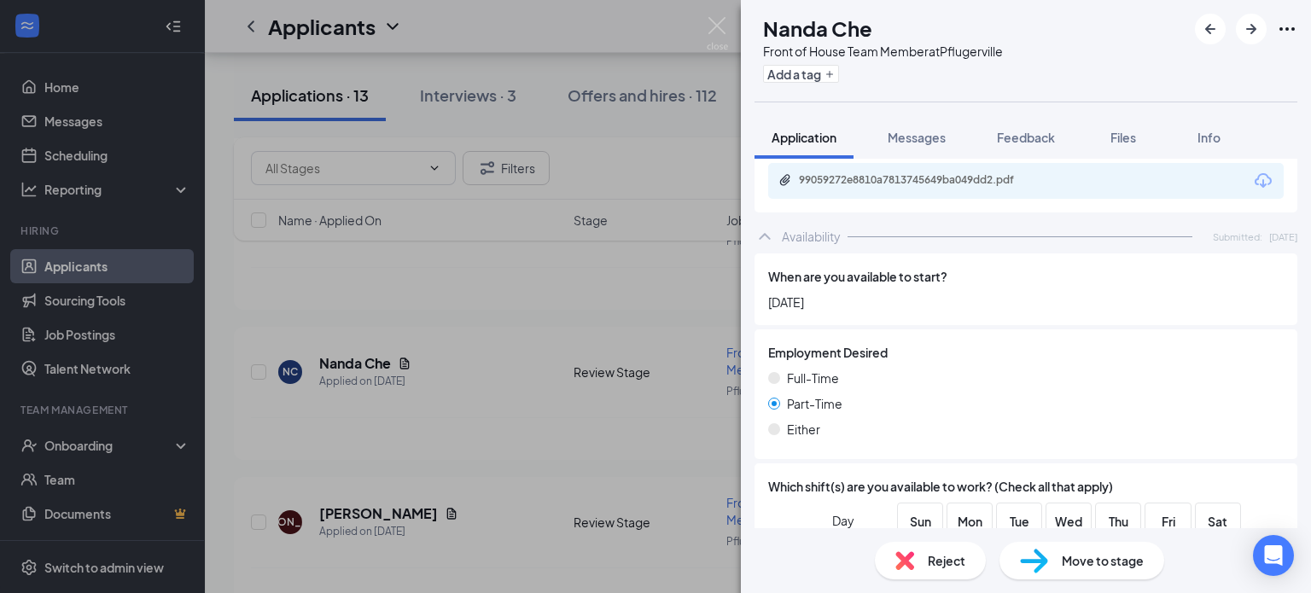
scroll to position [1635, 0]
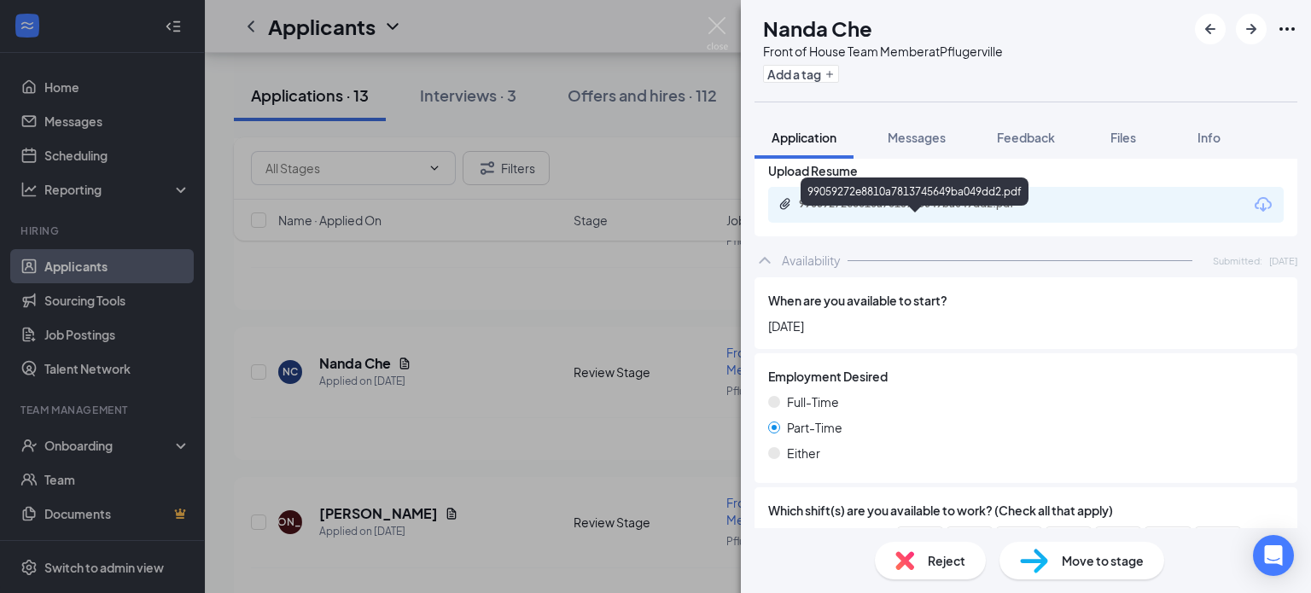
click at [1030, 211] on div "99059272e8810a7813745649ba049dd2.pdf" at bounding box center [918, 204] width 239 height 14
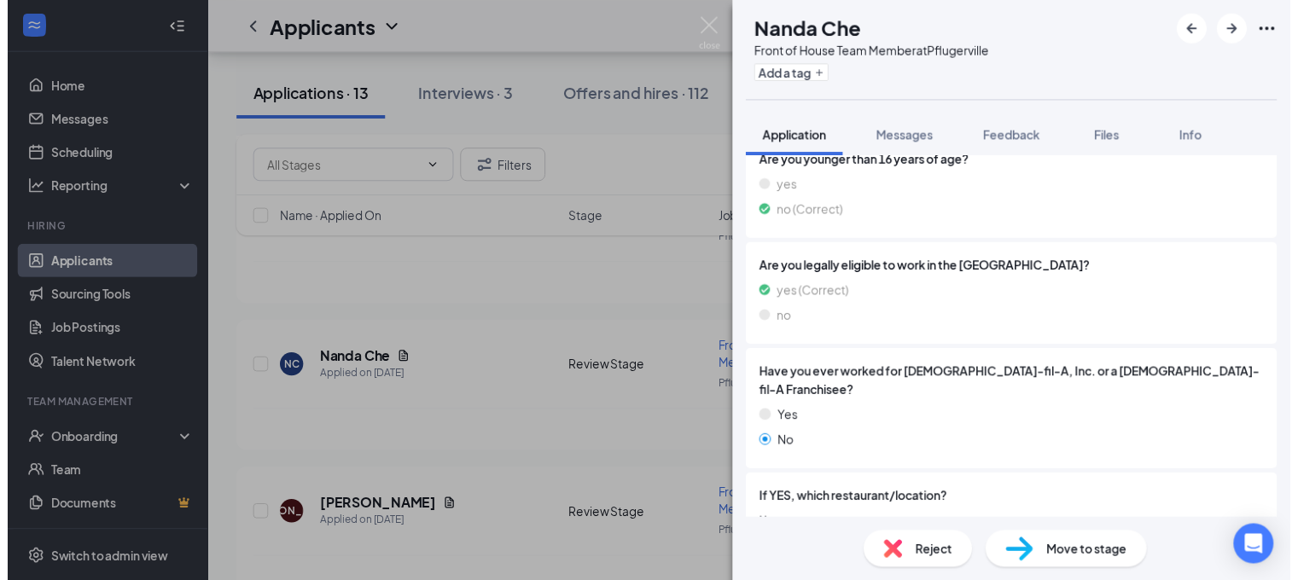
scroll to position [0, 0]
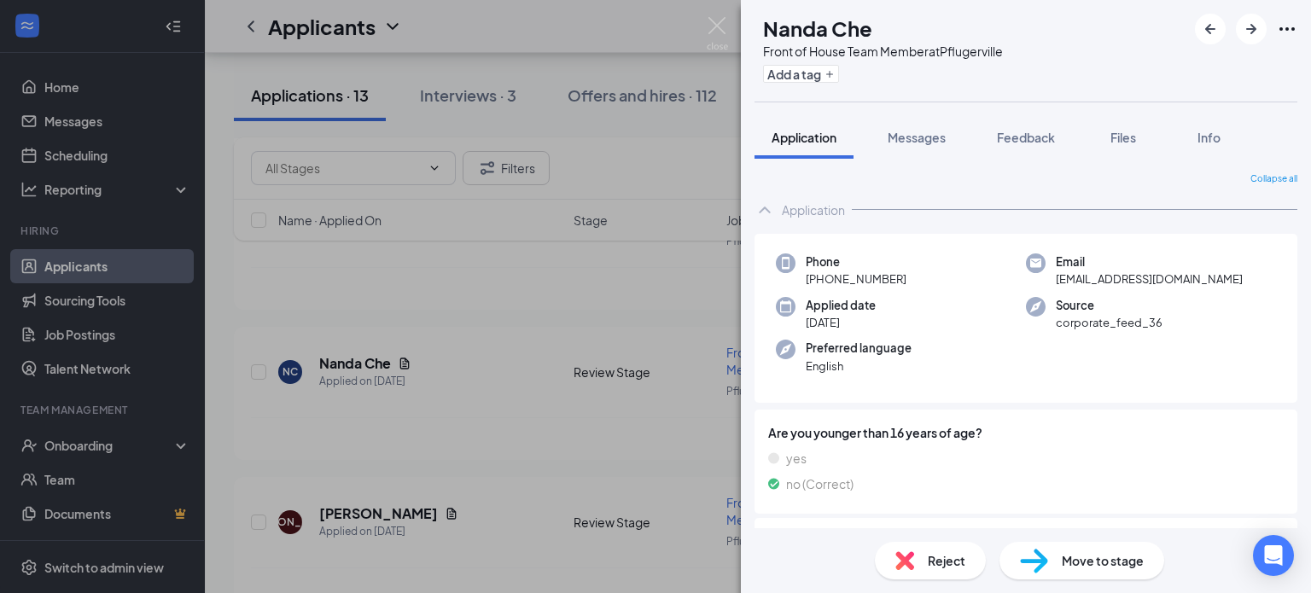
click at [561, 399] on div "NC Nanda Che Front of House Team Member at Pflugerville Add a tag Application M…" at bounding box center [655, 296] width 1311 height 593
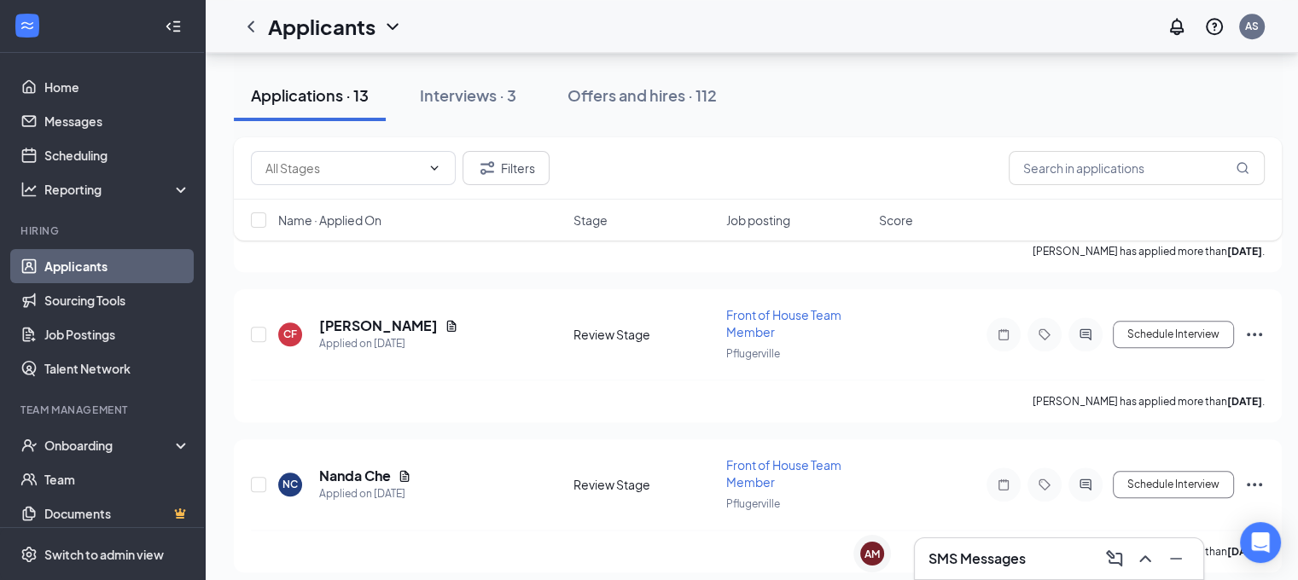
scroll to position [1663, 0]
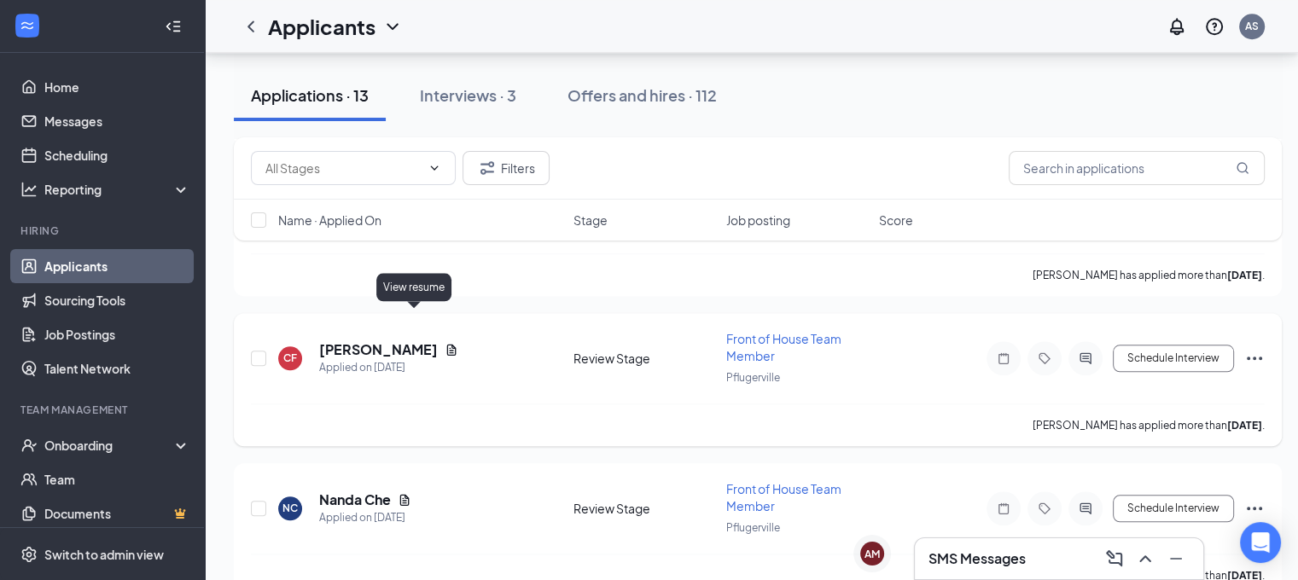
click at [447, 344] on icon "Document" at bounding box center [451, 349] width 9 height 11
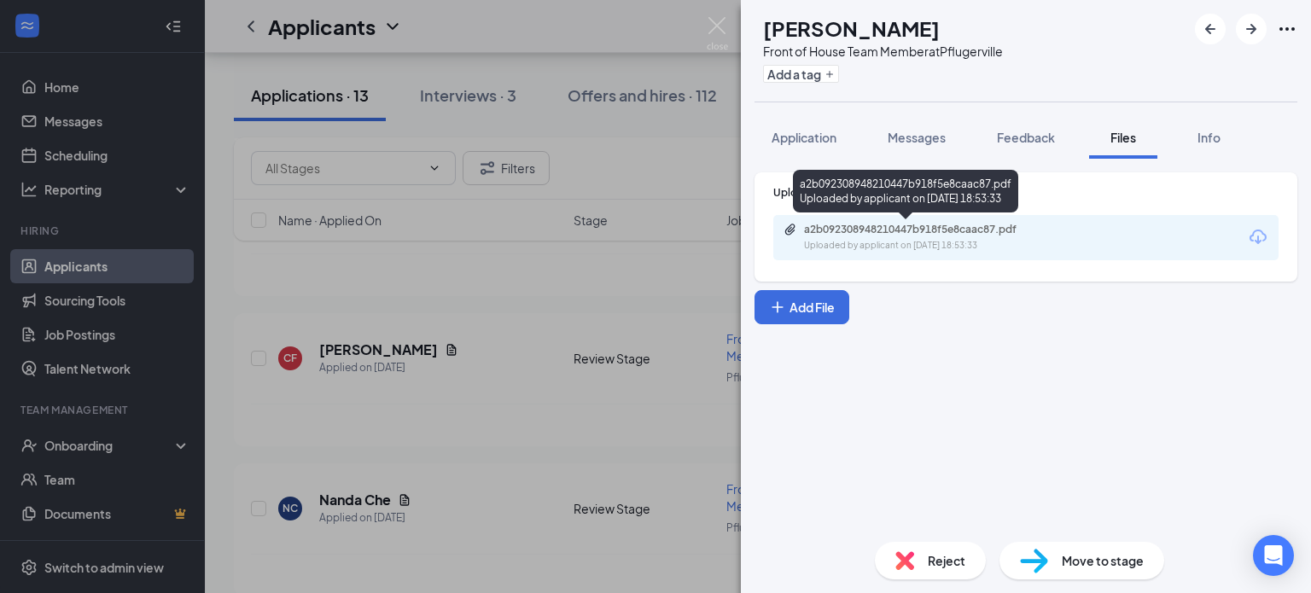
click at [964, 235] on div "a2b092308948210447b918f5e8caac87.pdf" at bounding box center [923, 230] width 239 height 14
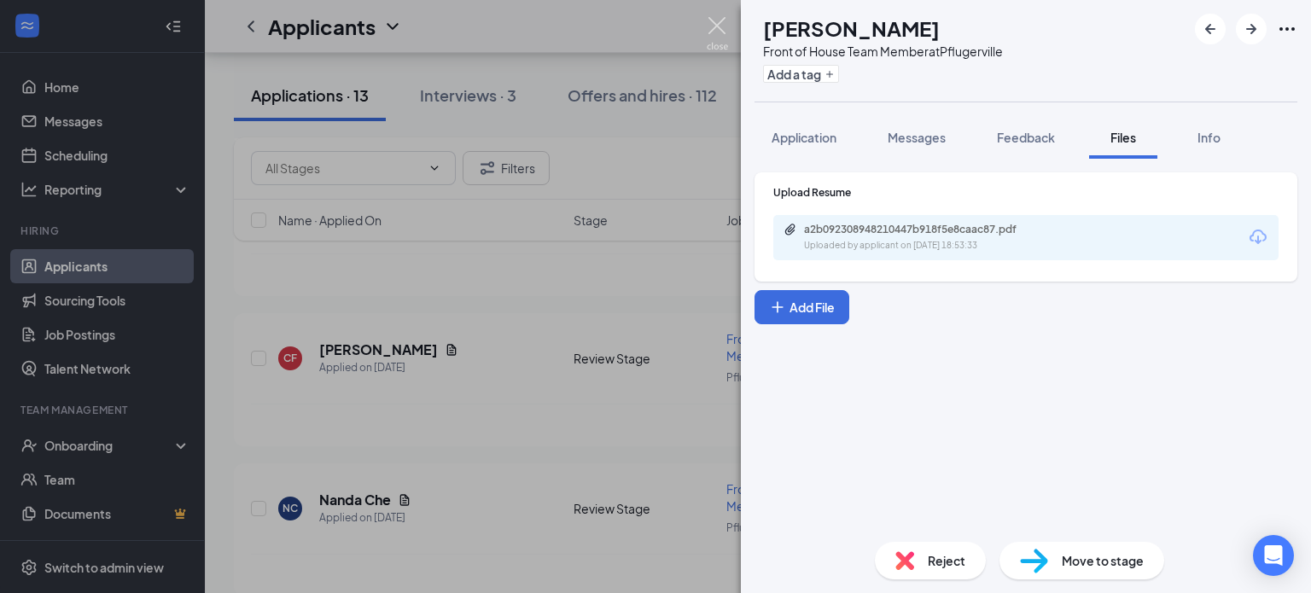
click at [718, 26] on img at bounding box center [717, 33] width 21 height 33
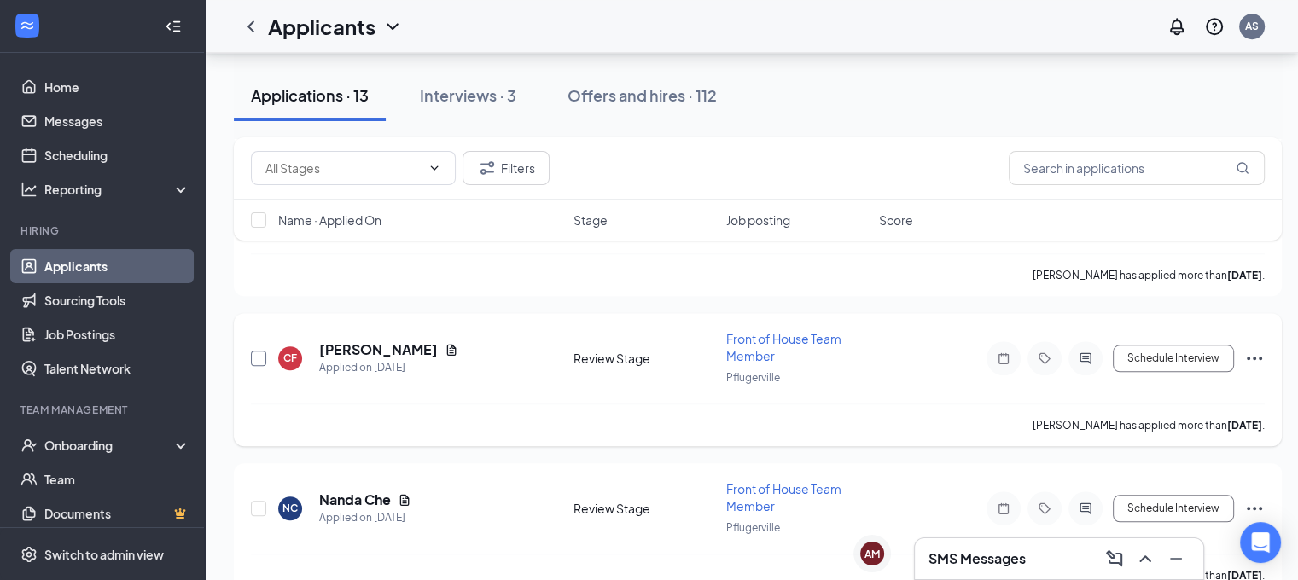
click at [264, 351] on input "checkbox" at bounding box center [258, 358] width 15 height 15
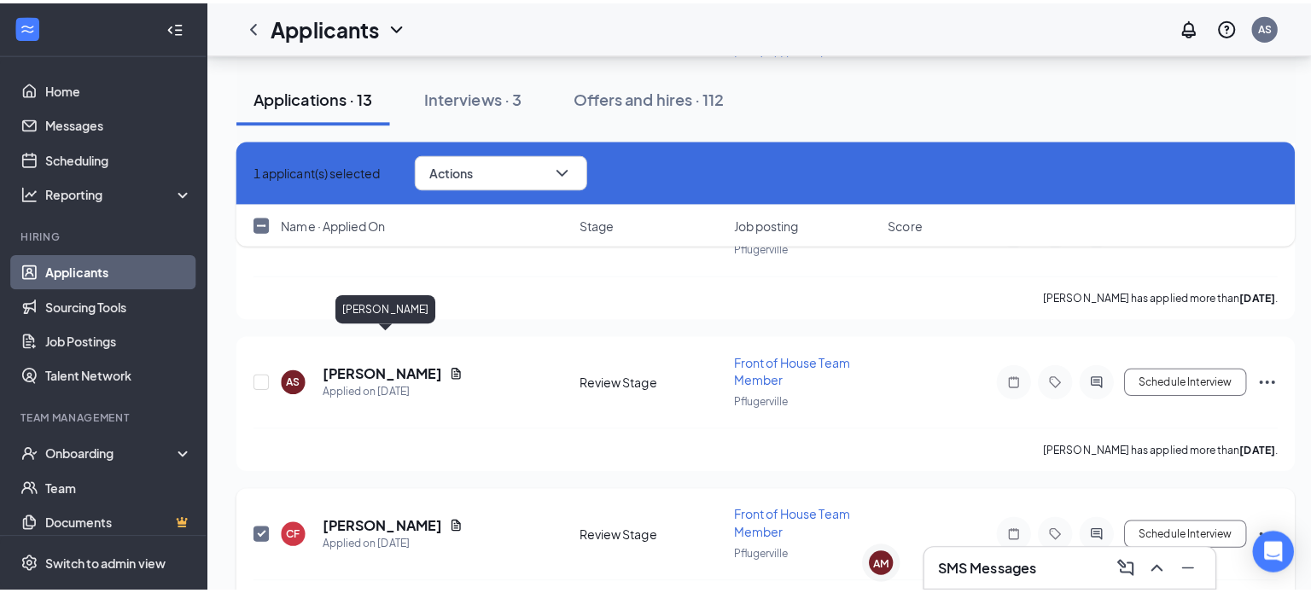
scroll to position [1495, 0]
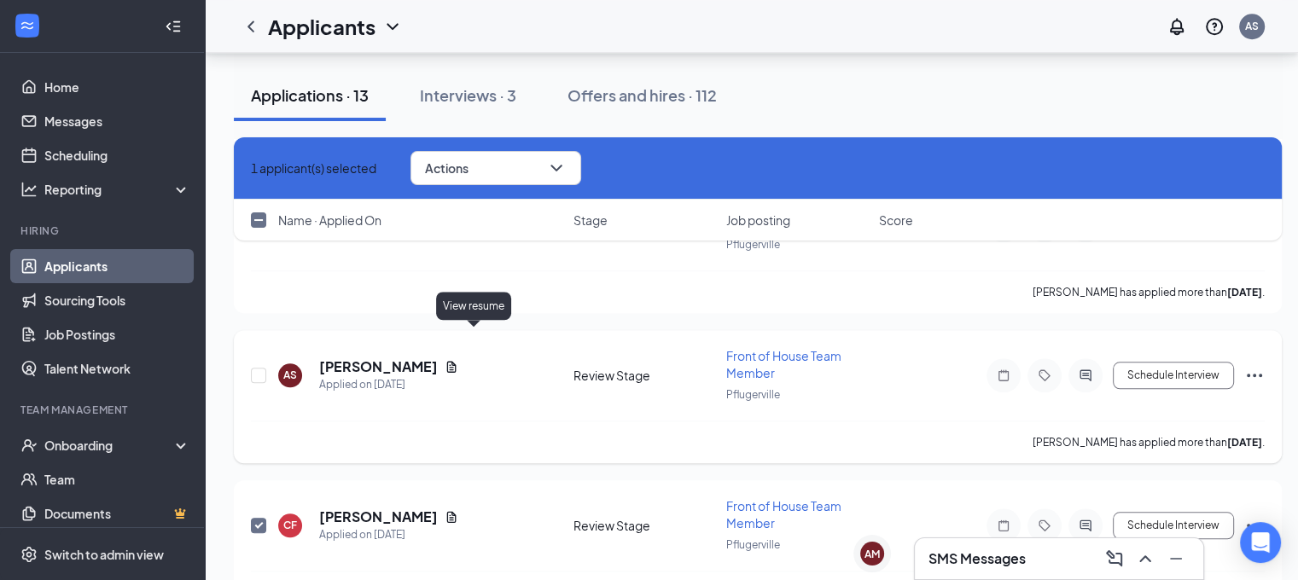
click at [457, 361] on icon "Document" at bounding box center [451, 366] width 9 height 11
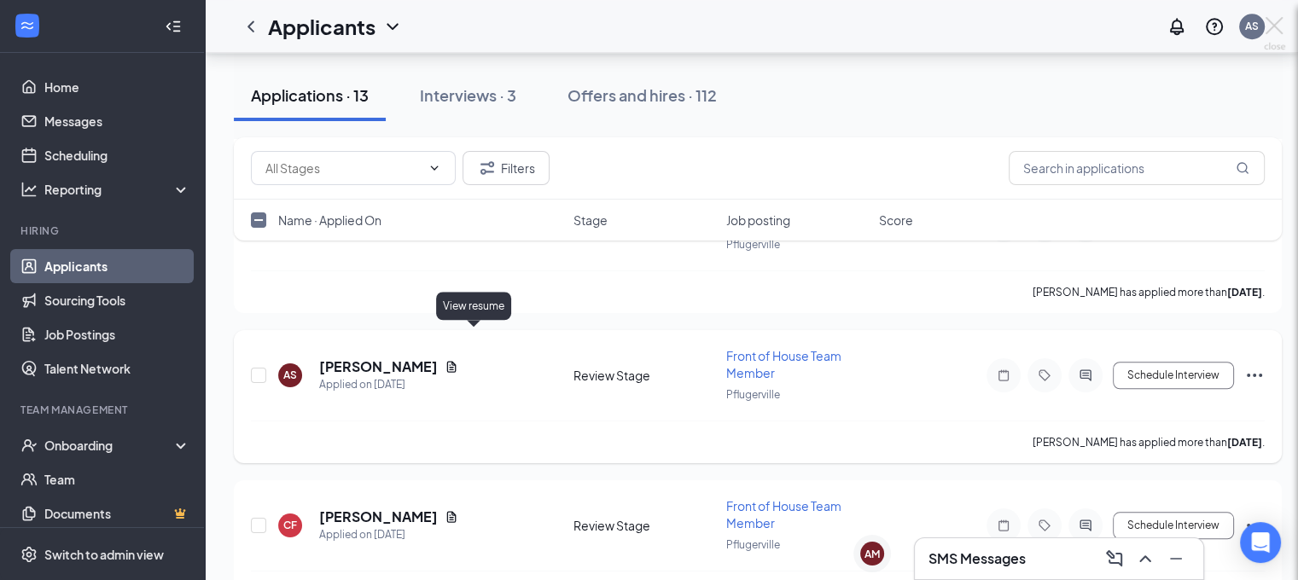
checkbox input "false"
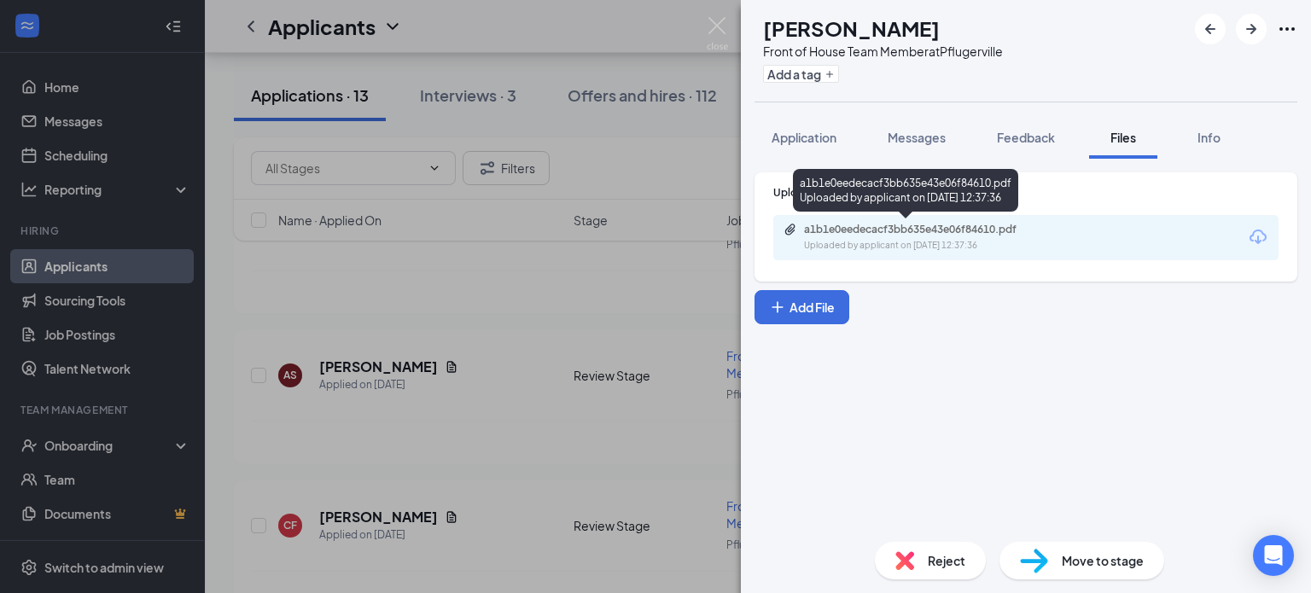
click at [934, 245] on div "Uploaded by applicant on Sep 24, 2025 at 12:37:36" at bounding box center [932, 246] width 256 height 14
